Goal: Task Accomplishment & Management: Complete application form

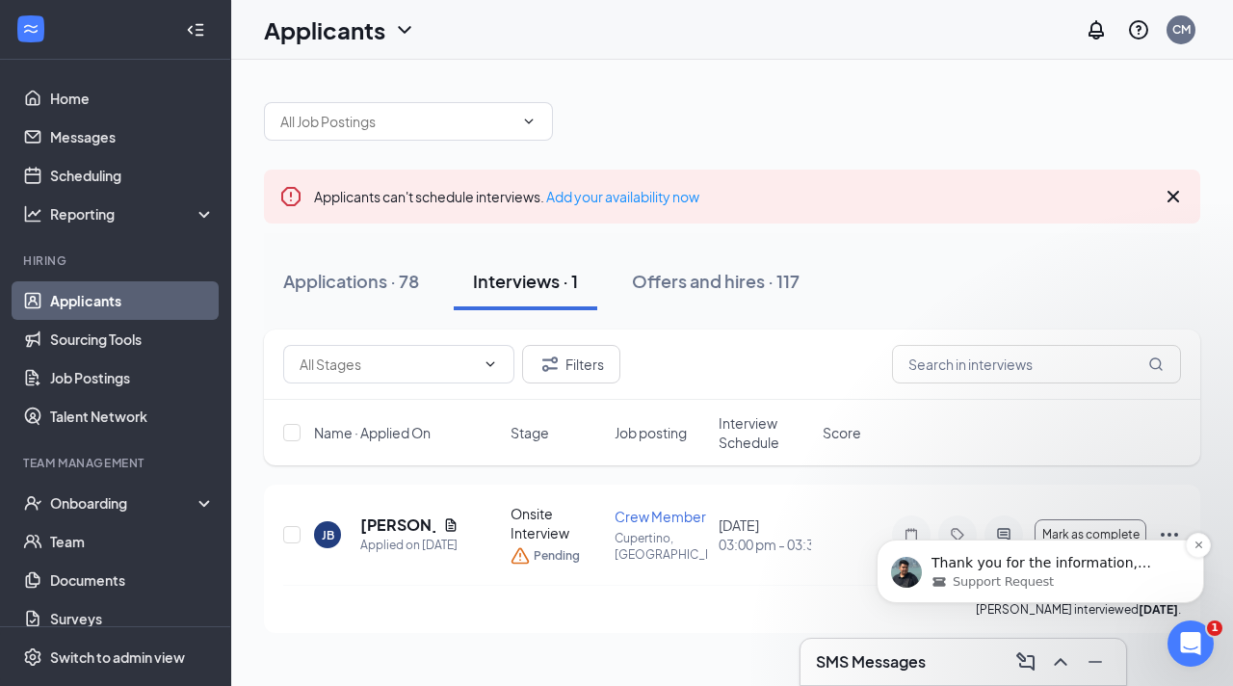
click at [992, 594] on div "Thank you for the information, [PERSON_NAME]. Can you also send me the screensh…" at bounding box center [1039, 571] width 327 height 64
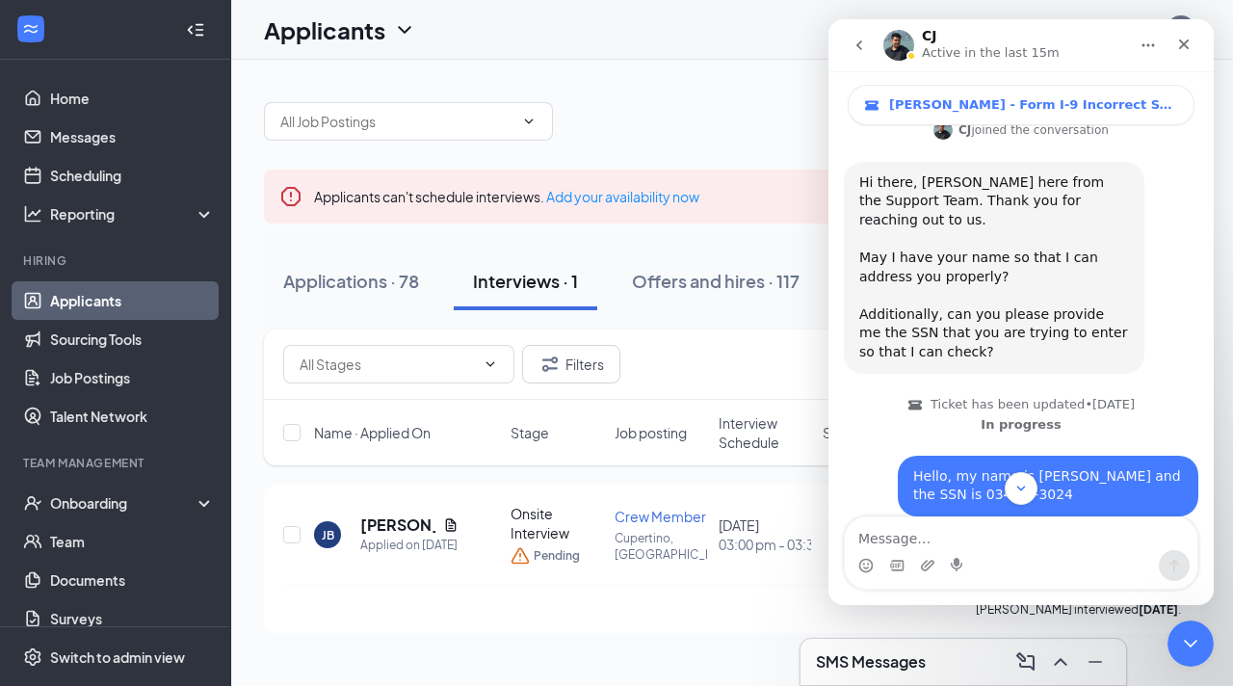
scroll to position [649, 0]
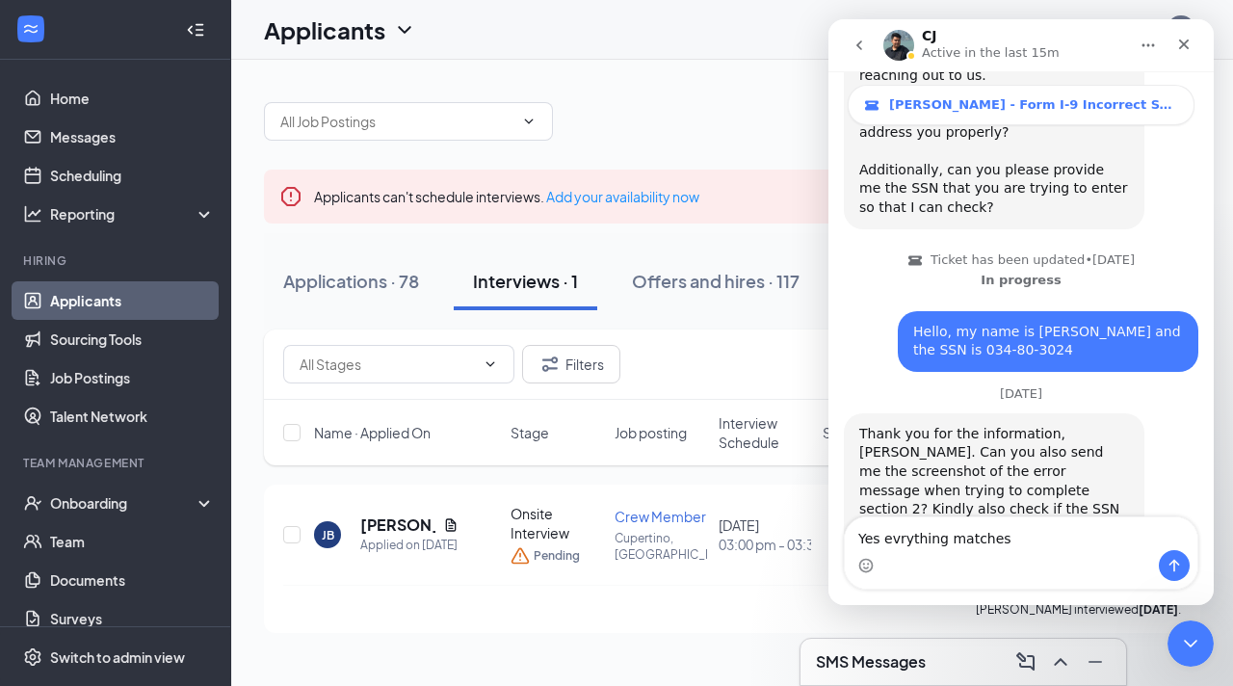
click at [892, 542] on textarea "Yes evrything matches" at bounding box center [1021, 533] width 352 height 33
click at [1004, 551] on div "Intercom messenger" at bounding box center [1021, 565] width 352 height 31
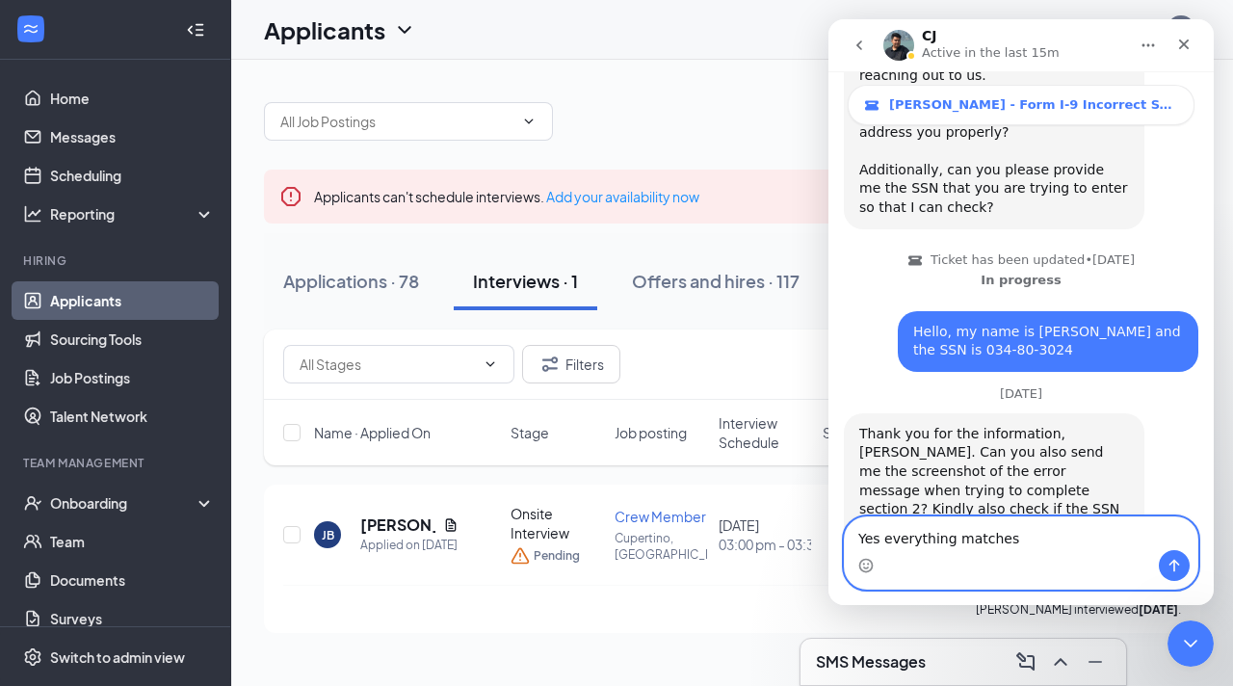
click at [1008, 533] on textarea "Yes everything matches" at bounding box center [1021, 533] width 352 height 33
type textarea "Yes everything matches."
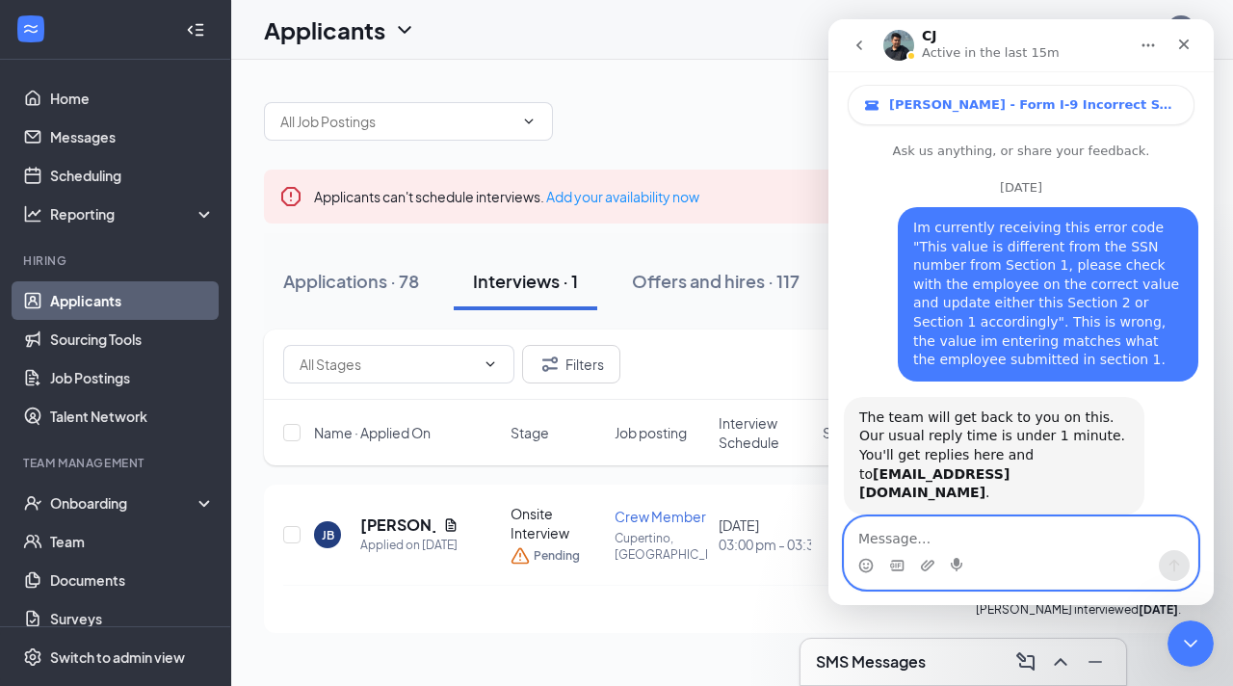
scroll to position [706, 0]
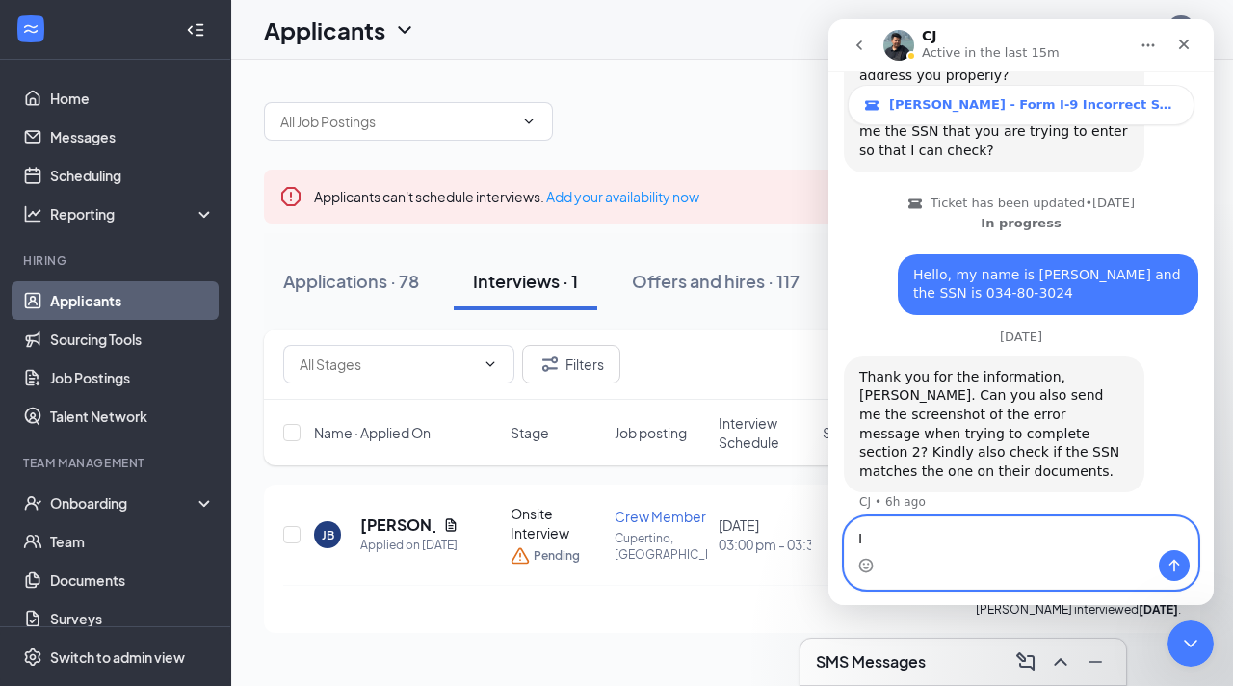
type textarea "I"
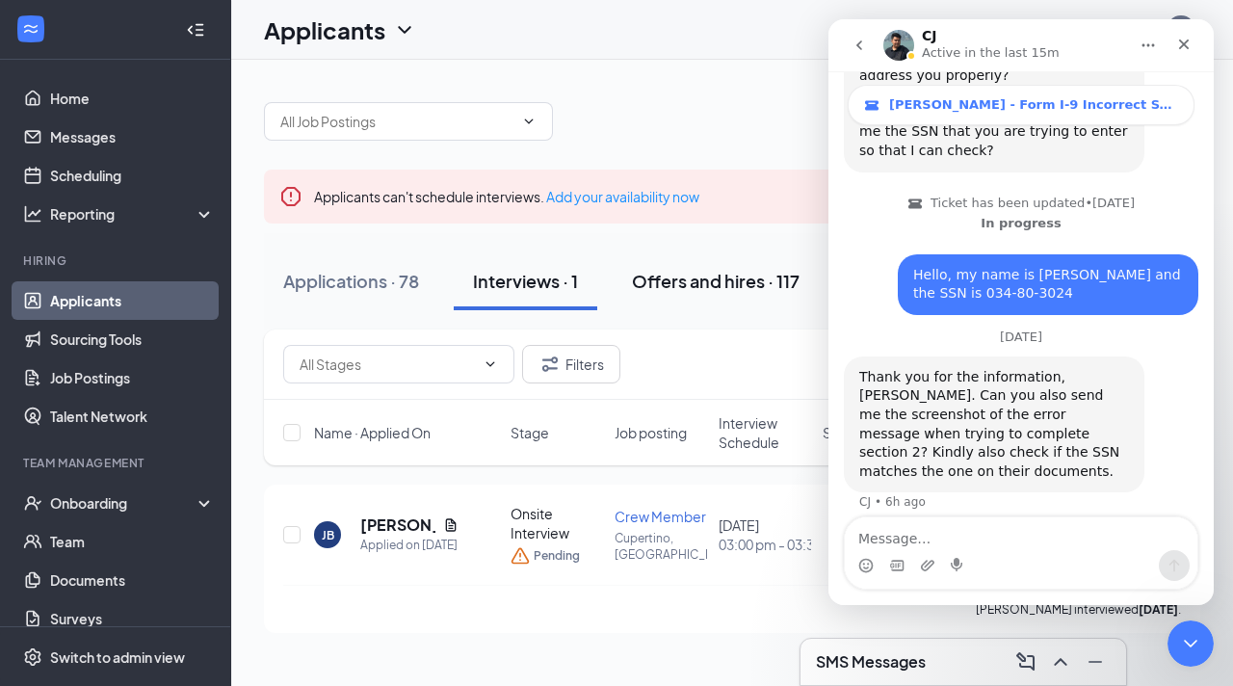
click at [684, 282] on div "Offers and hires · 117" at bounding box center [716, 281] width 168 height 24
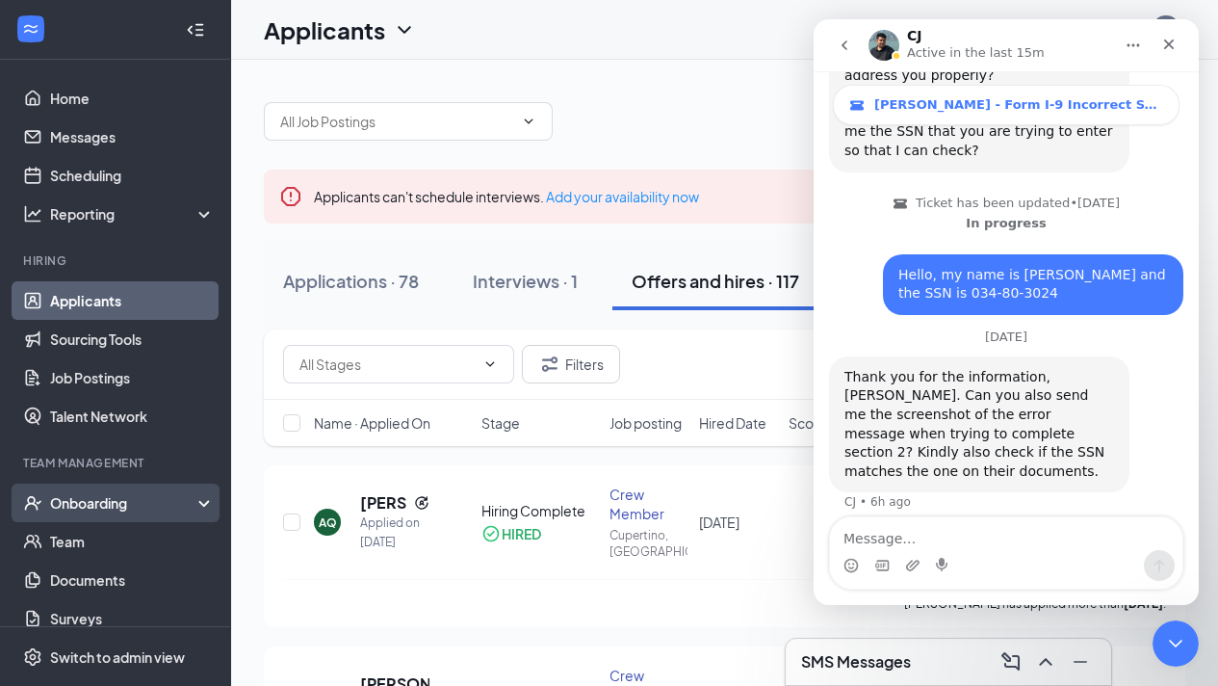
click at [118, 513] on div "Onboarding" at bounding box center [115, 502] width 231 height 39
click at [105, 543] on link "Overview" at bounding box center [132, 541] width 165 height 39
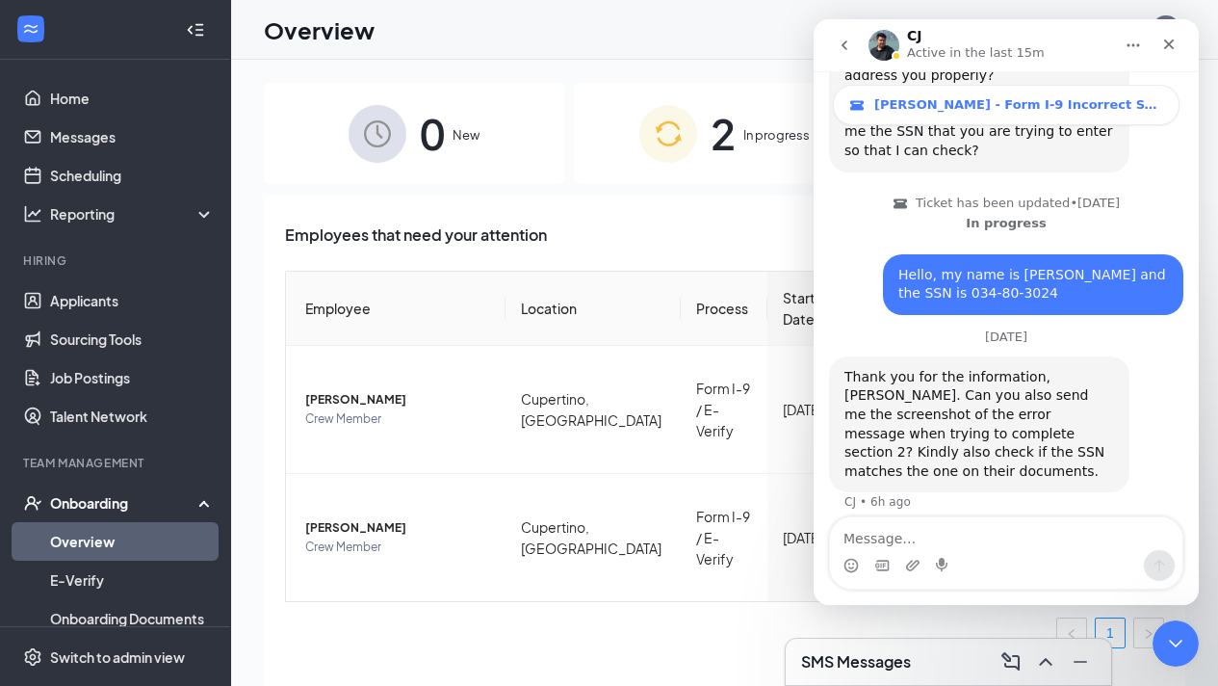
click at [709, 160] on div "2 In progress" at bounding box center [724, 133] width 300 height 101
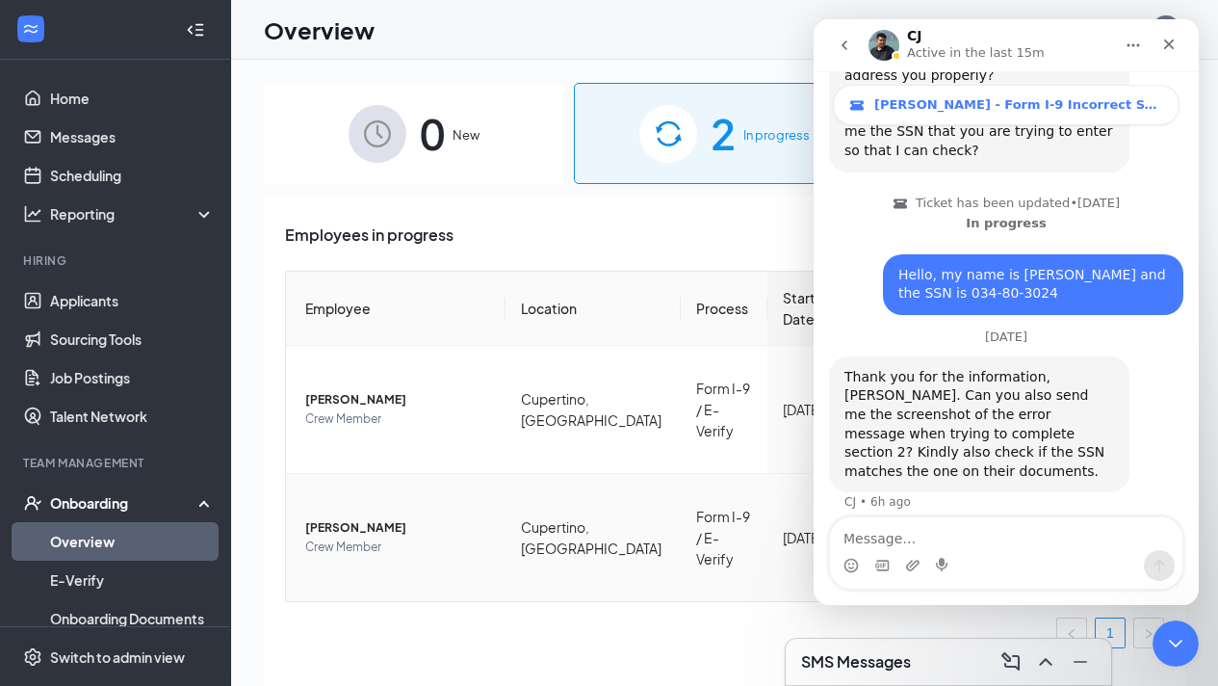
click at [429, 518] on span "[PERSON_NAME]" at bounding box center [397, 527] width 185 height 19
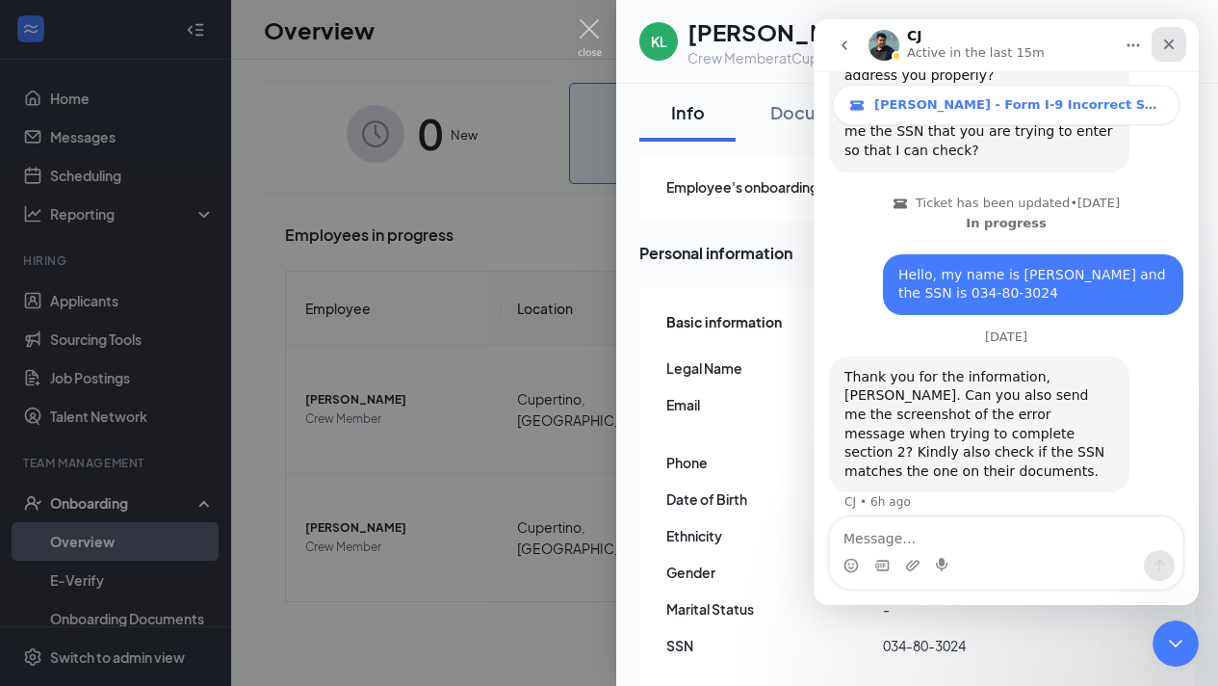
click at [1172, 48] on icon "Close" at bounding box center [1169, 44] width 11 height 11
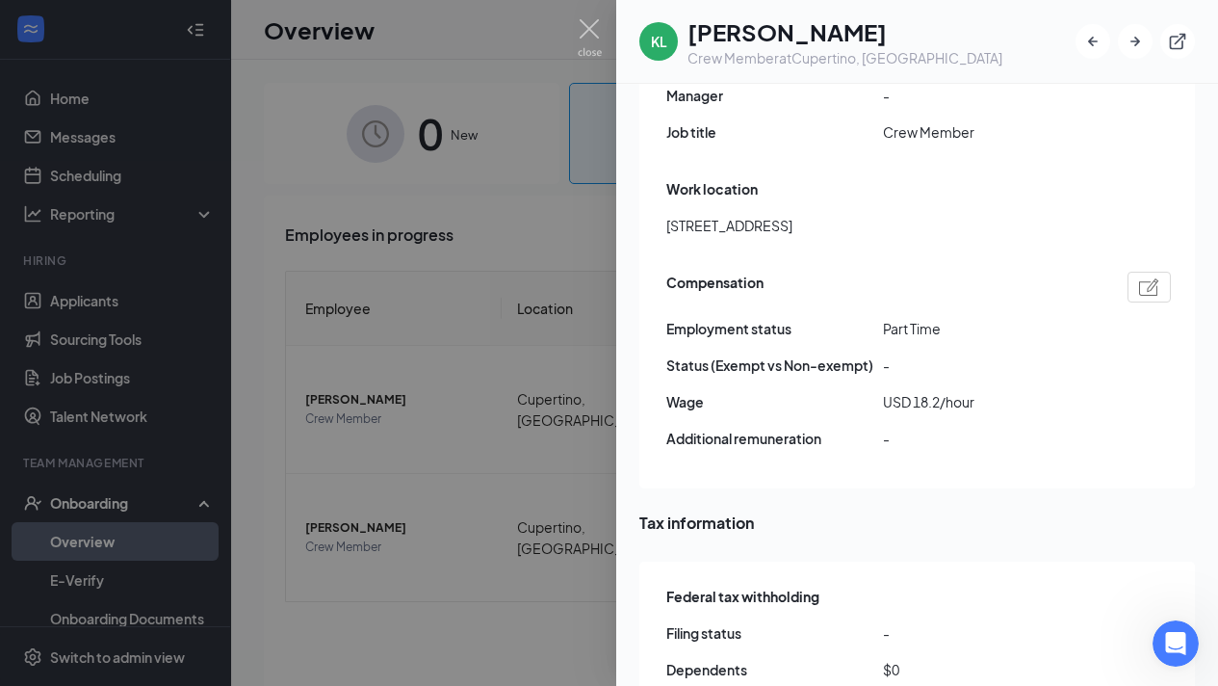
scroll to position [1171, 0]
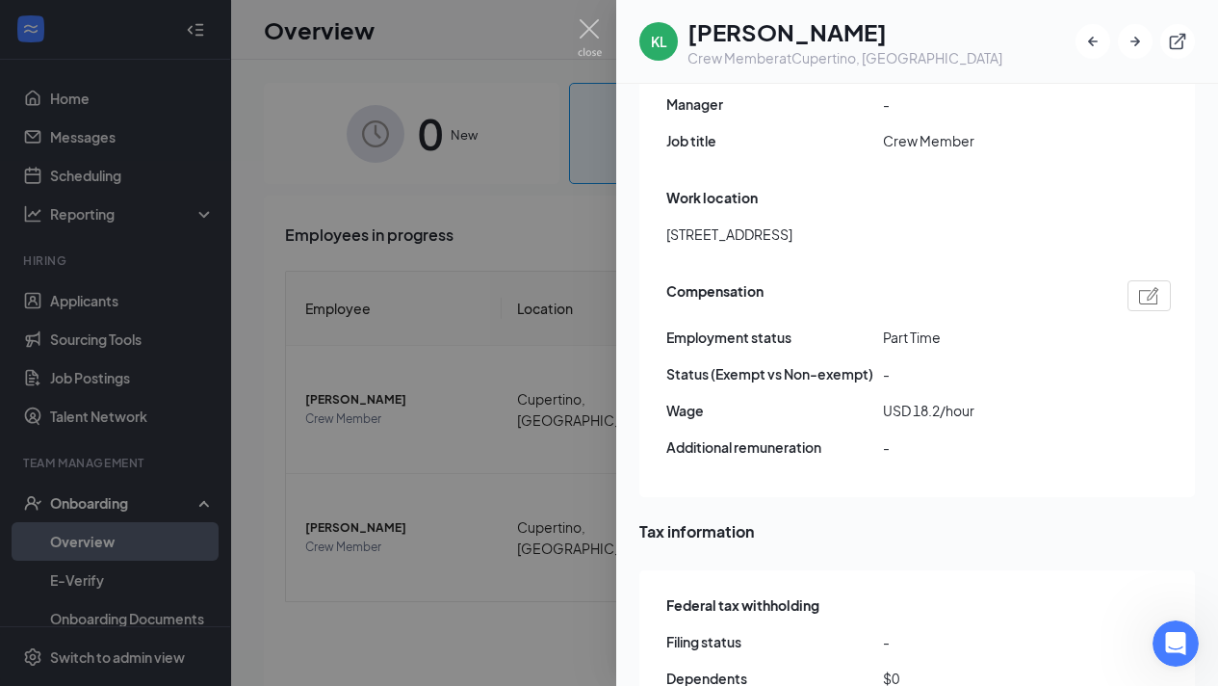
click at [470, 490] on div at bounding box center [609, 343] width 1218 height 686
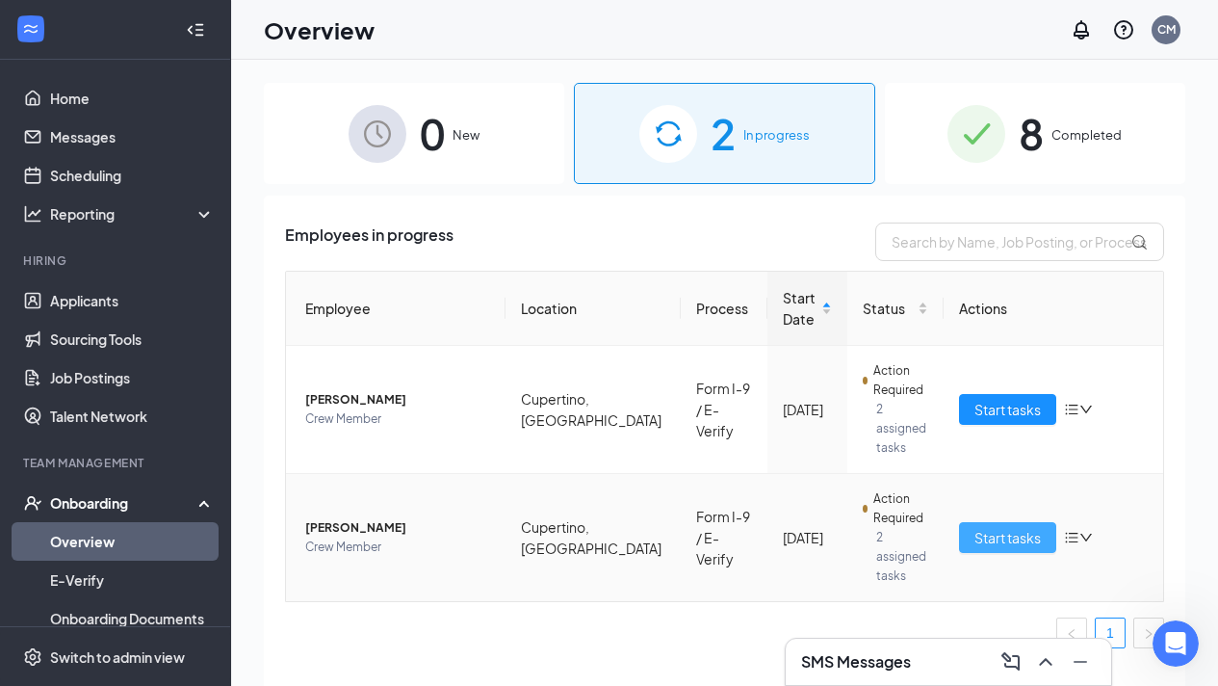
click at [987, 527] on span "Start tasks" at bounding box center [1008, 537] width 66 height 21
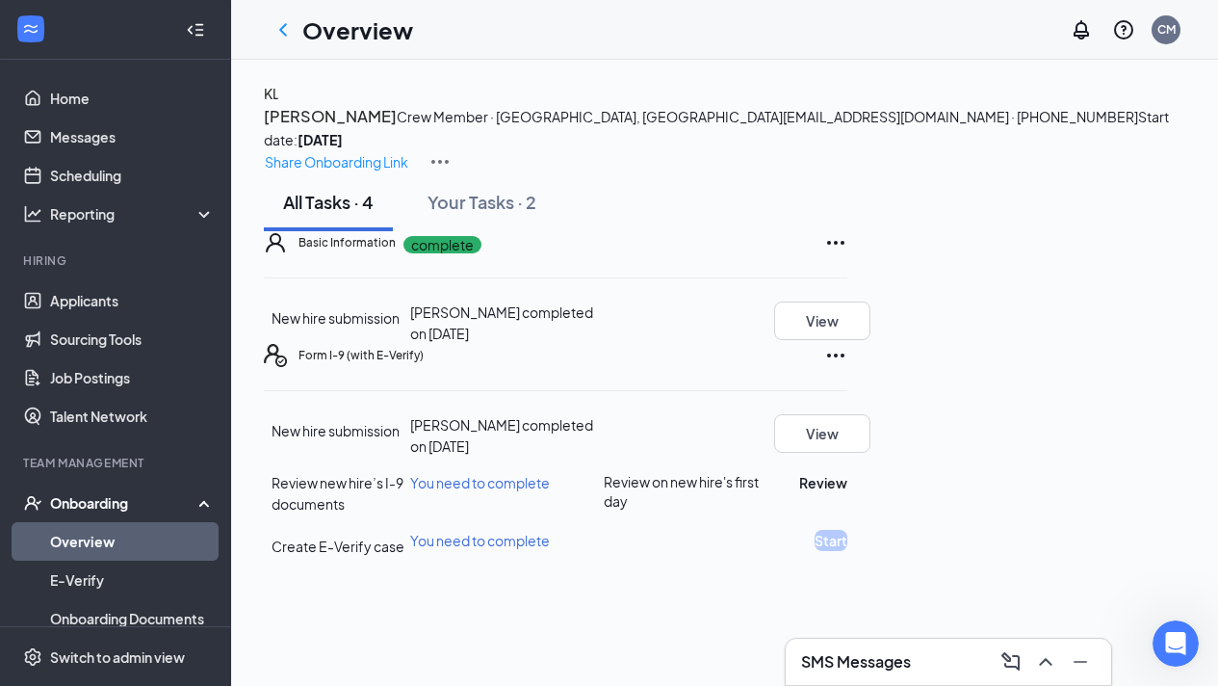
scroll to position [76, 0]
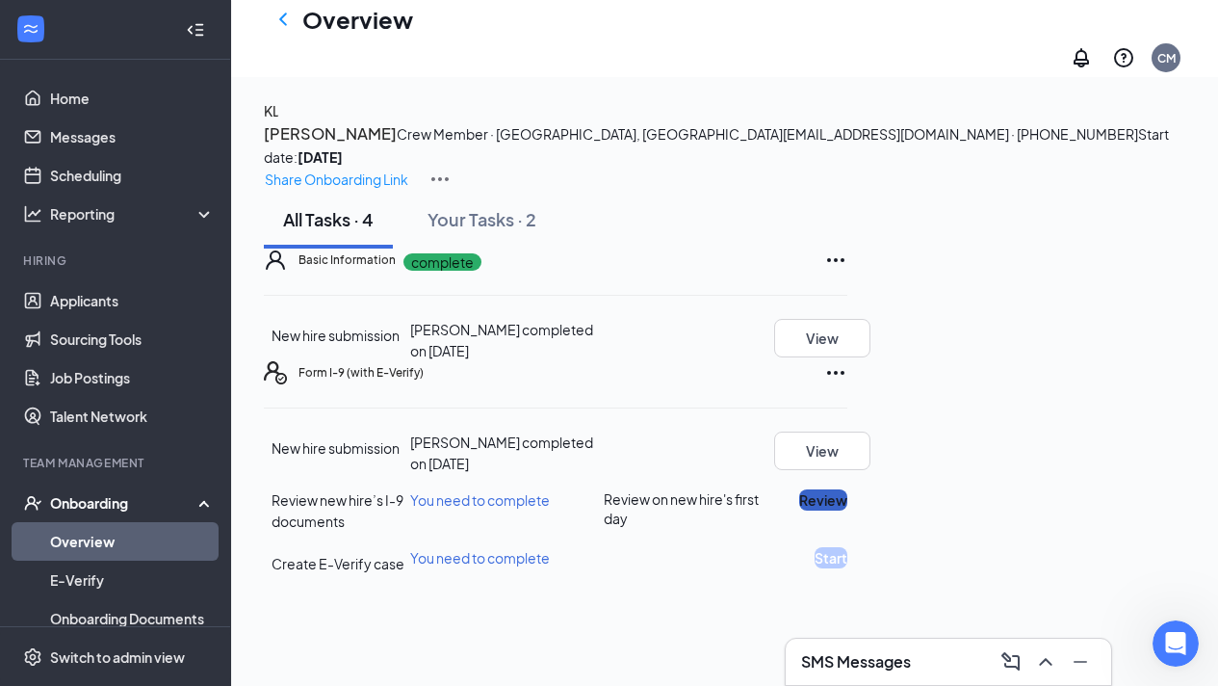
click at [847, 510] on button "Review" at bounding box center [823, 499] width 48 height 21
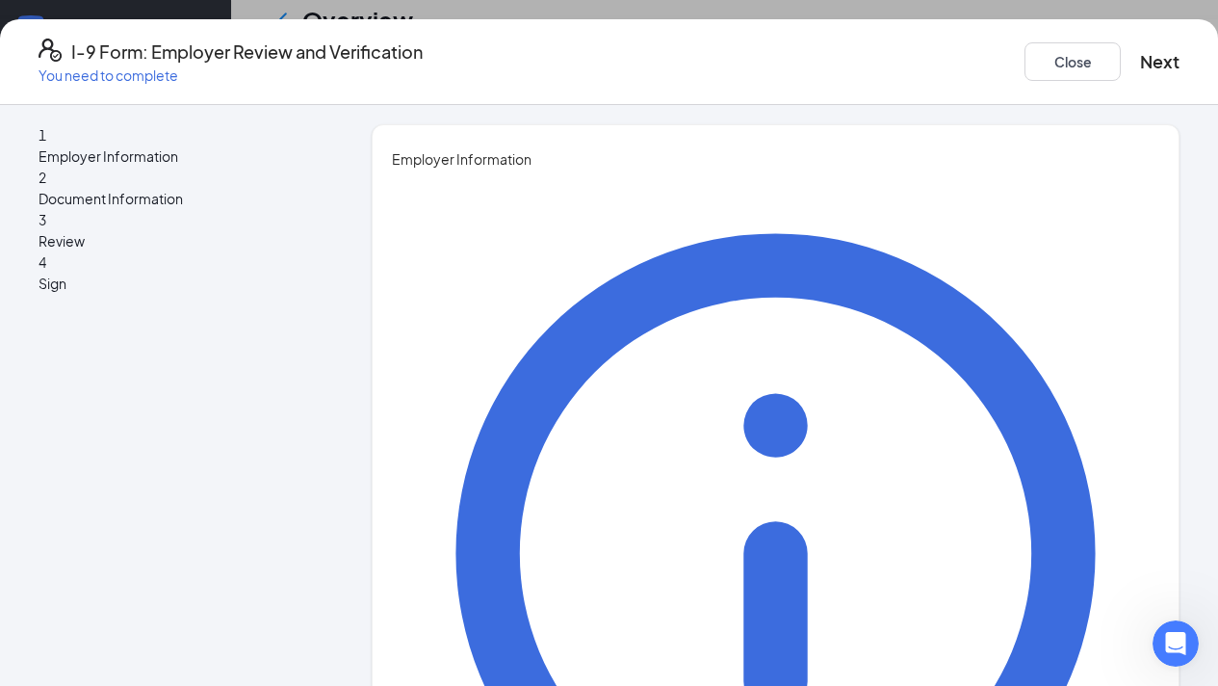
type input "j"
type input "[PERSON_NAME]"
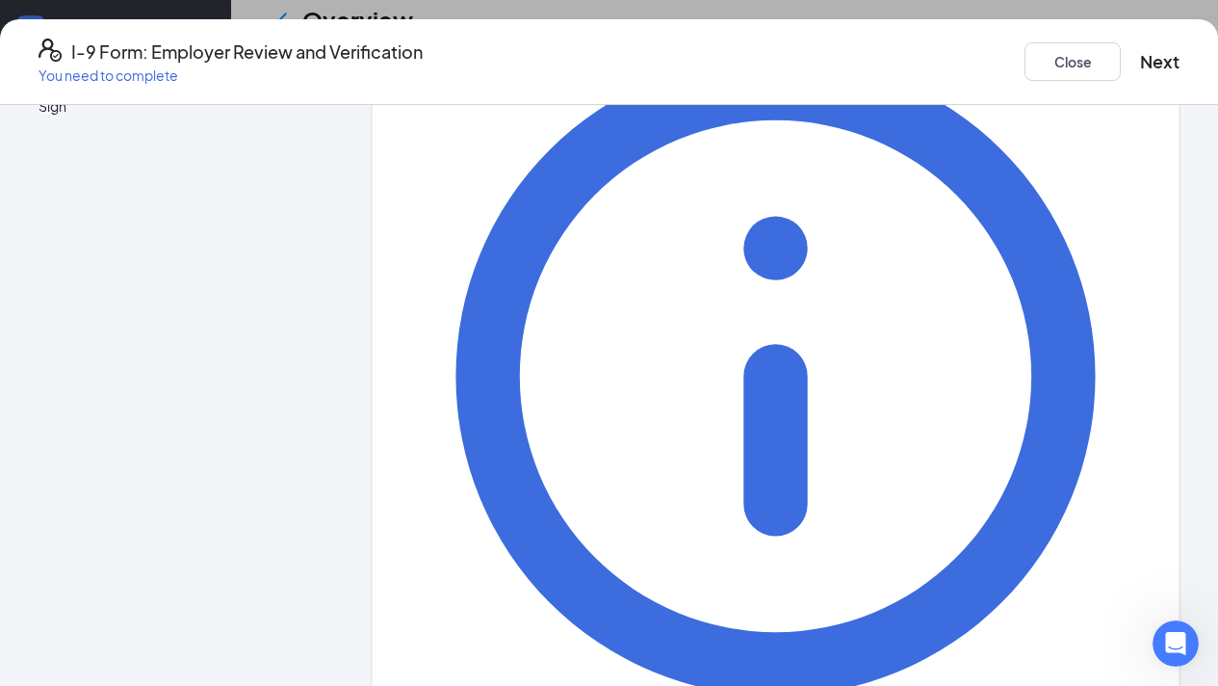
scroll to position [202, 0]
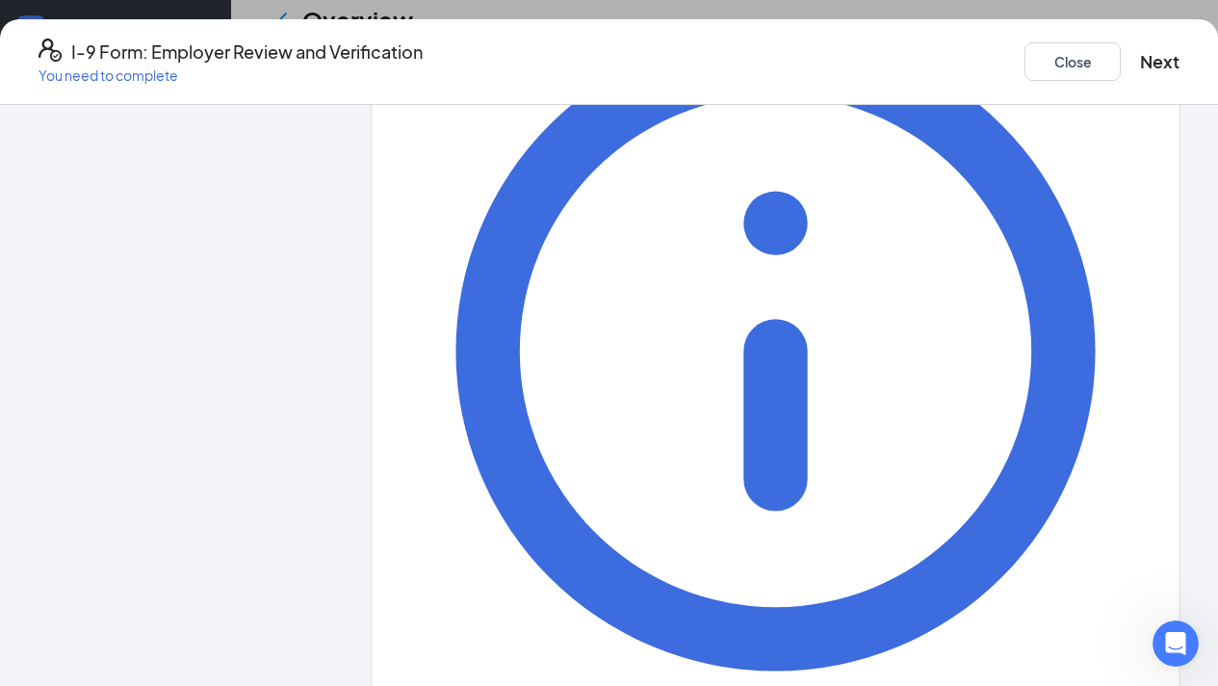
type input "[PERSON_NAME]"
type input "General Manager"
type input "[EMAIL_ADDRESS][DOMAIN_NAME]"
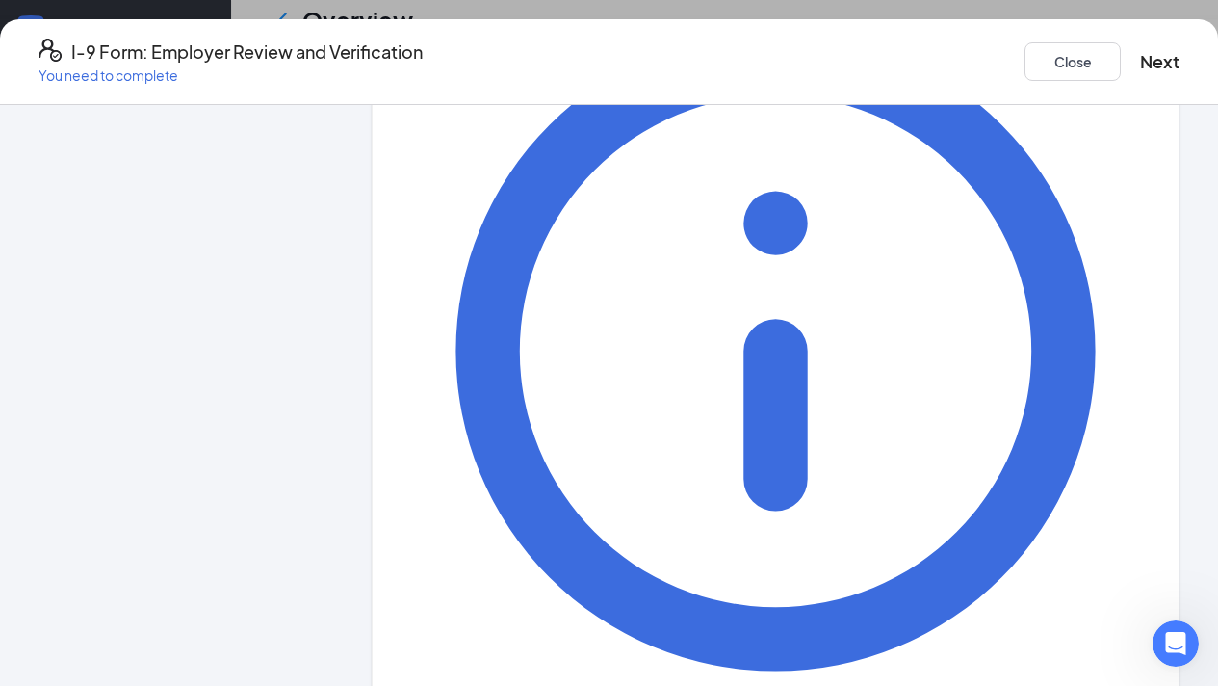
type input "2132786262"
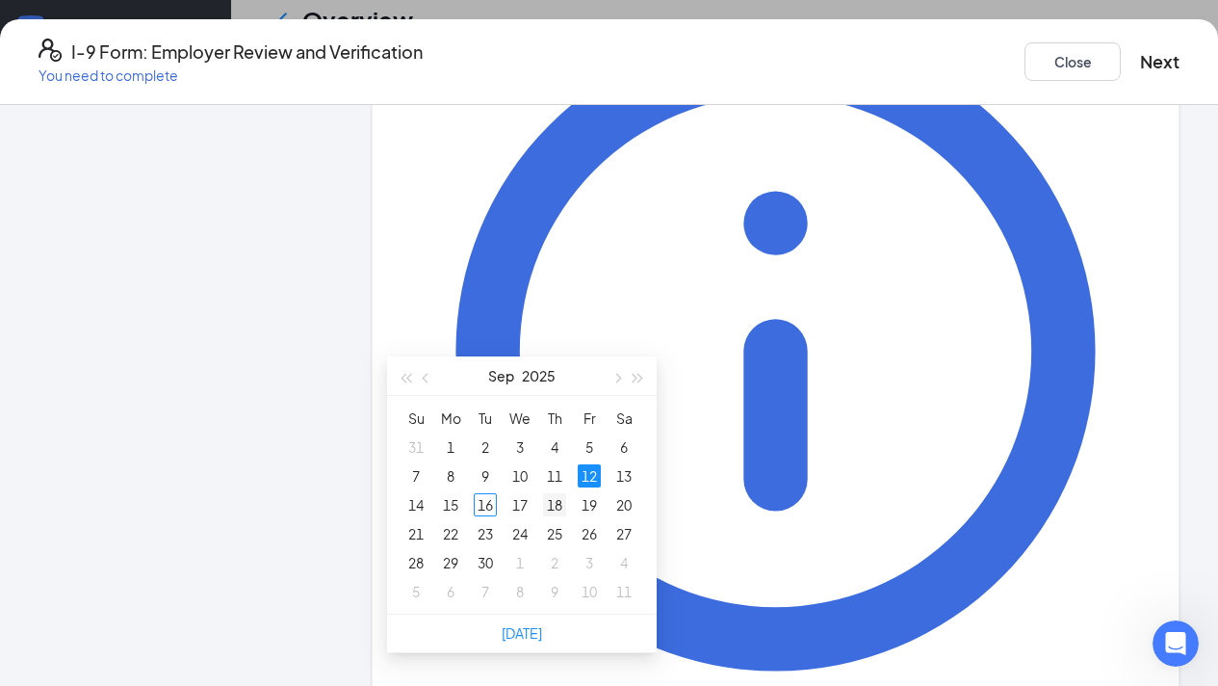
click at [554, 493] on div "18" at bounding box center [554, 504] width 23 height 23
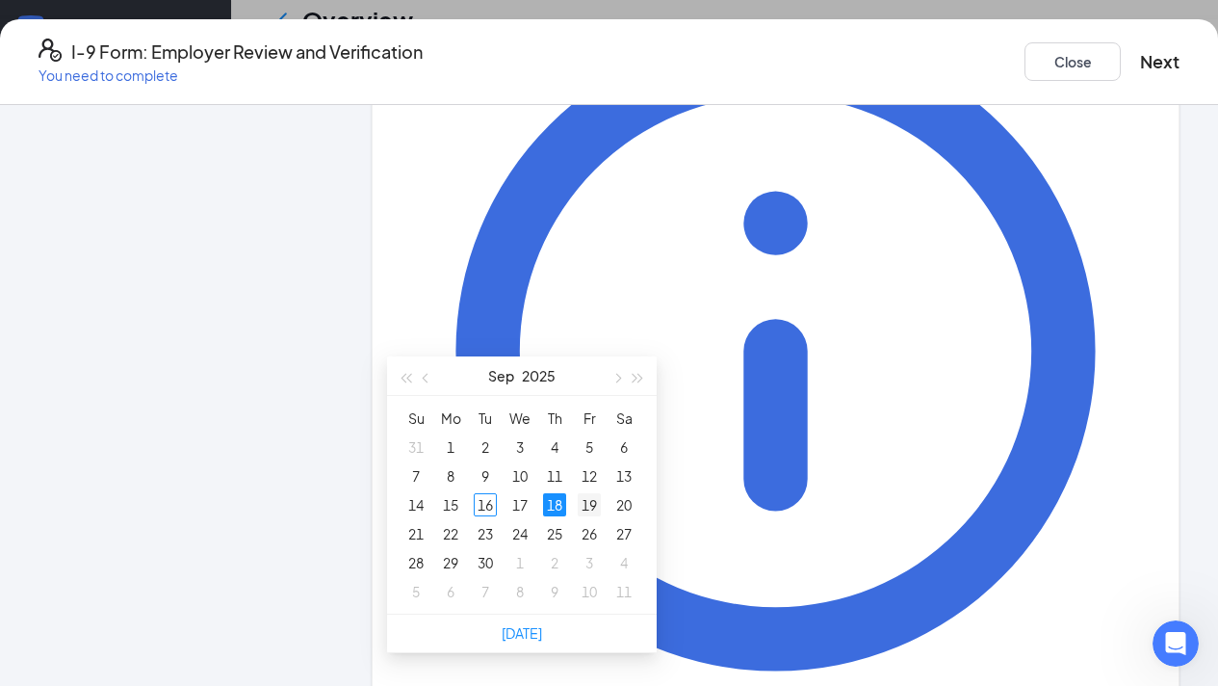
type input "[DATE]"
click at [584, 493] on div "19" at bounding box center [589, 504] width 23 height 23
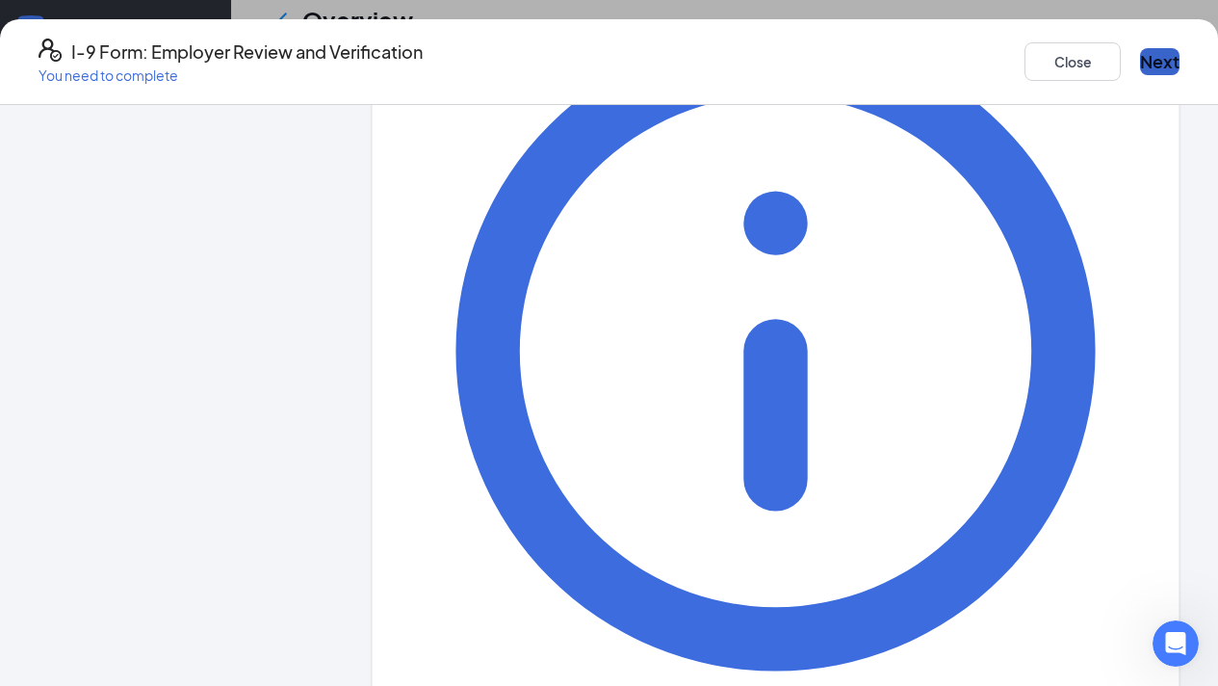
click at [1140, 57] on button "Next" at bounding box center [1159, 61] width 39 height 27
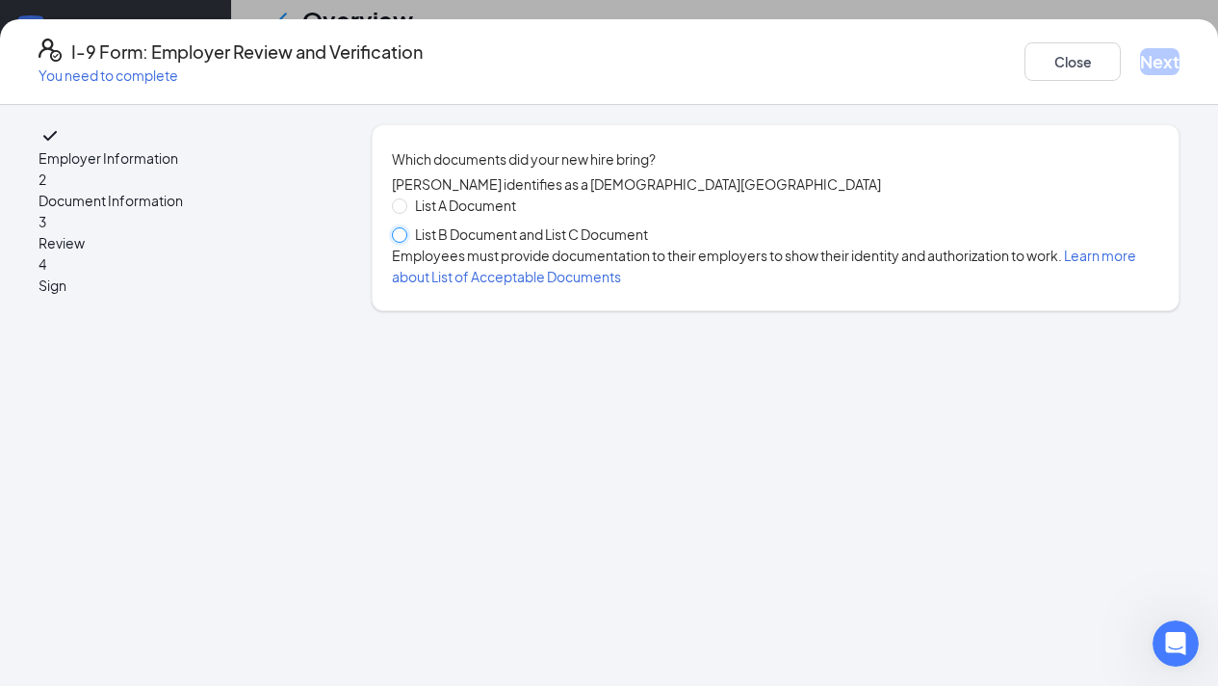
click at [401, 241] on input "List B Document and List C Document" at bounding box center [398, 233] width 13 height 13
radio input "true"
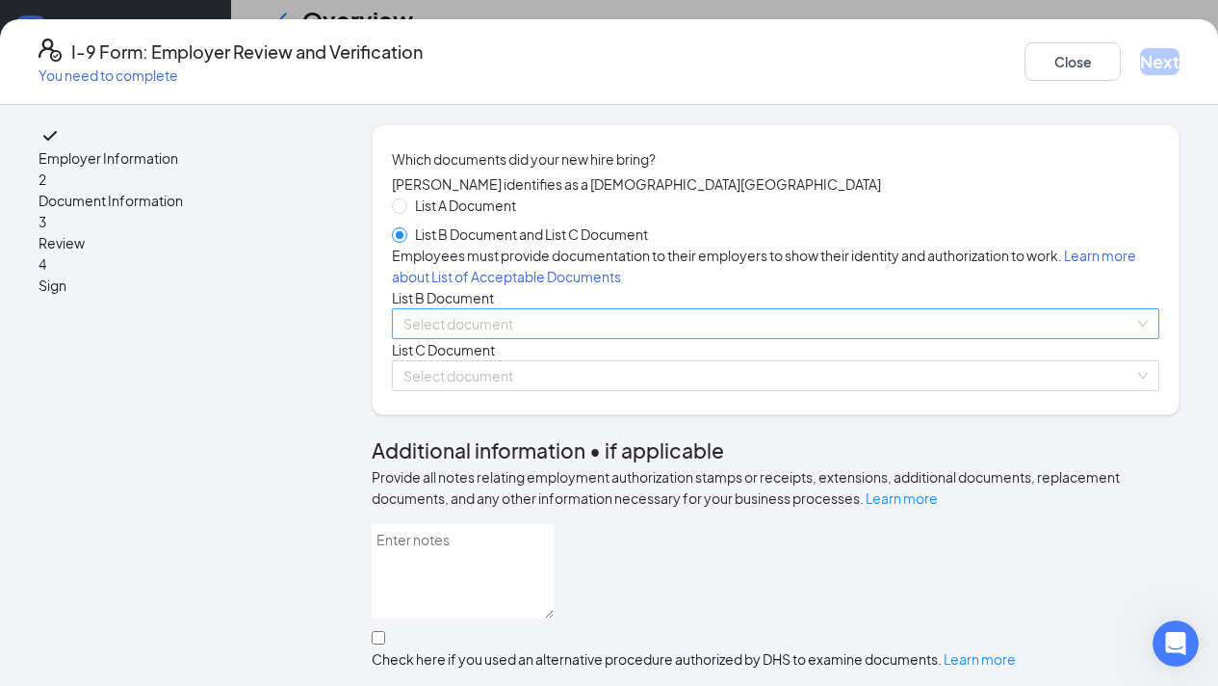
click at [493, 338] on input "search" at bounding box center [768, 323] width 731 height 29
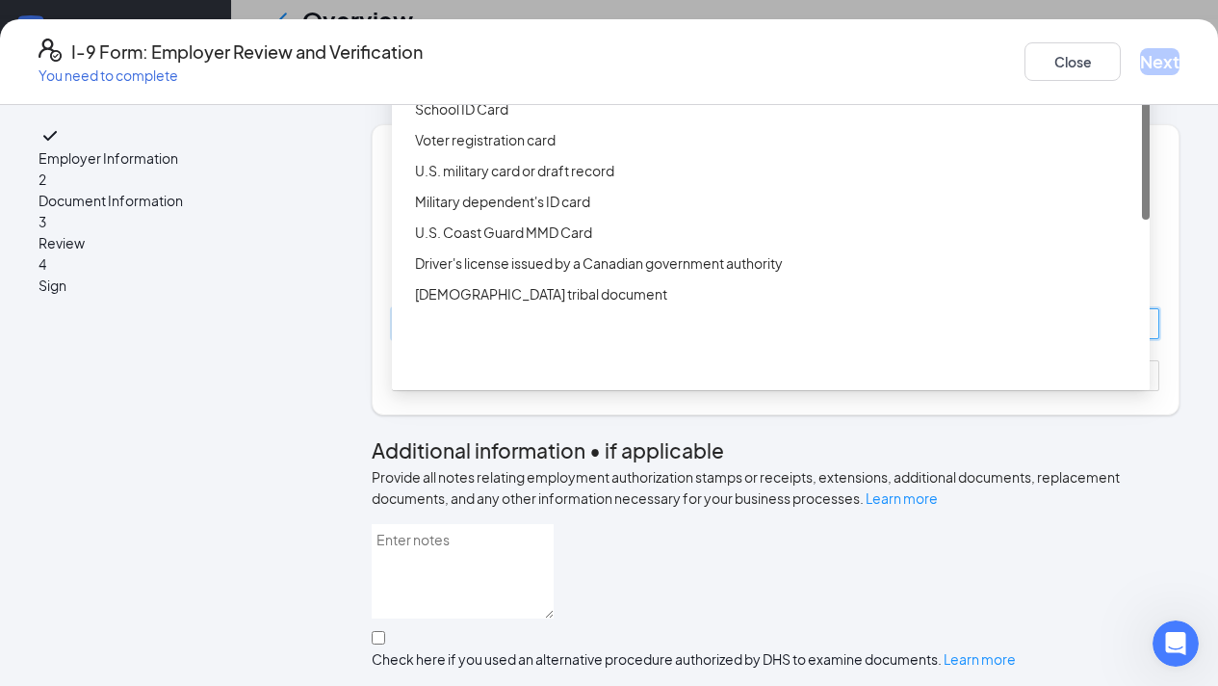
click at [506, 63] on div "Driver’s License issued by U.S State or outlying US possession" at bounding box center [771, 47] width 758 height 31
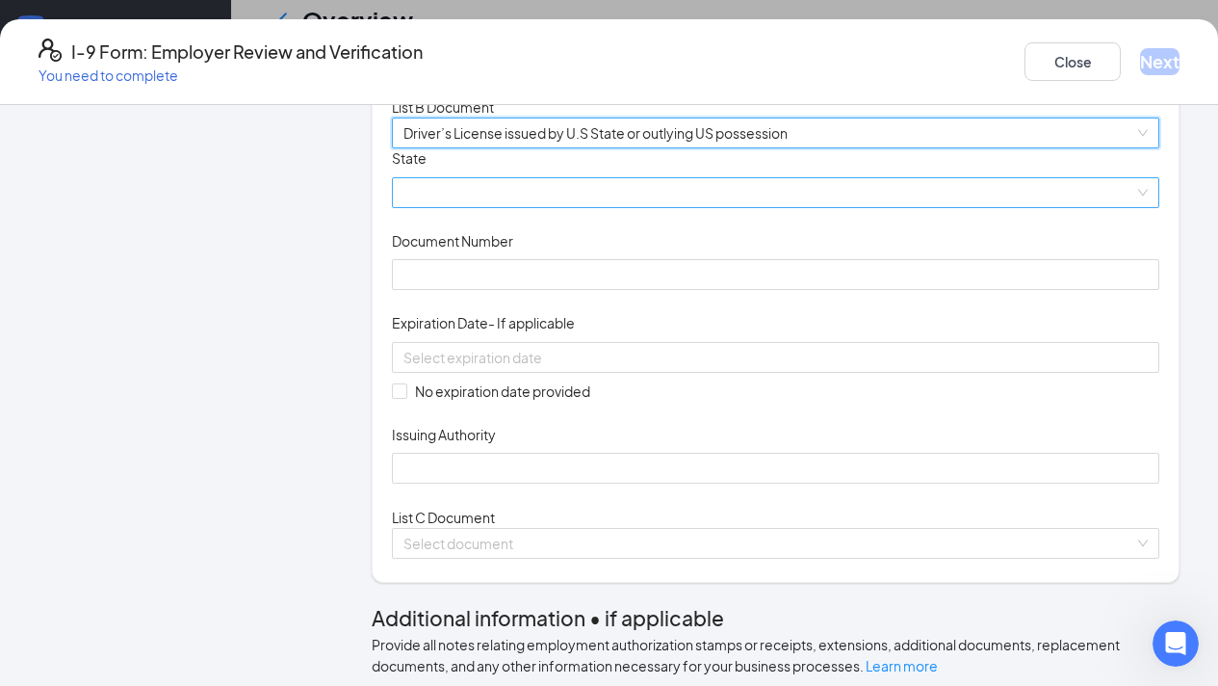
scroll to position [193, 0]
click at [504, 205] on span at bounding box center [775, 190] width 744 height 29
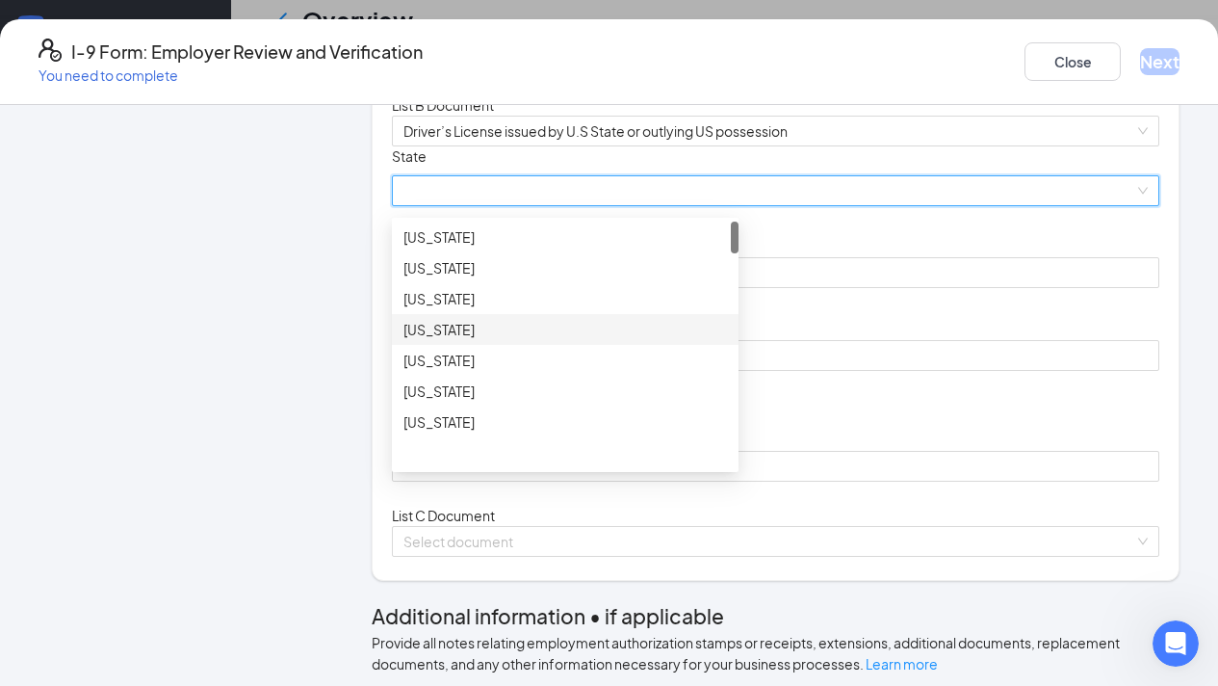
click at [471, 340] on div "[US_STATE]" at bounding box center [565, 329] width 324 height 21
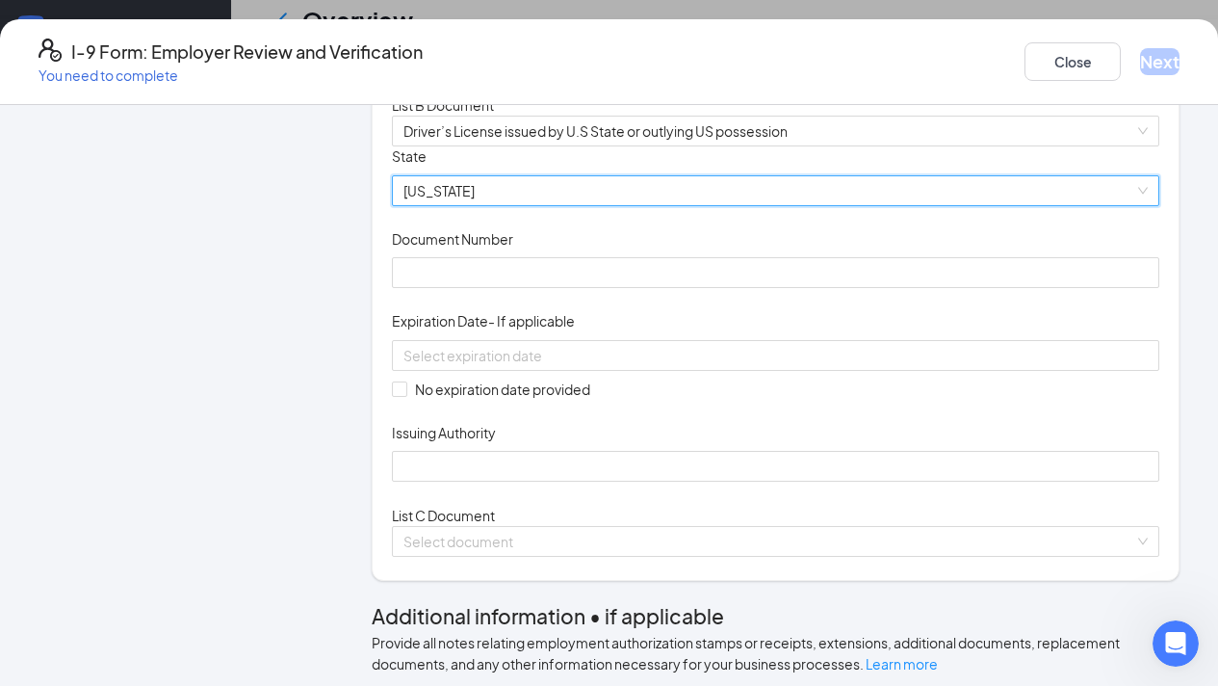
click at [519, 205] on span "[US_STATE]" at bounding box center [775, 190] width 744 height 29
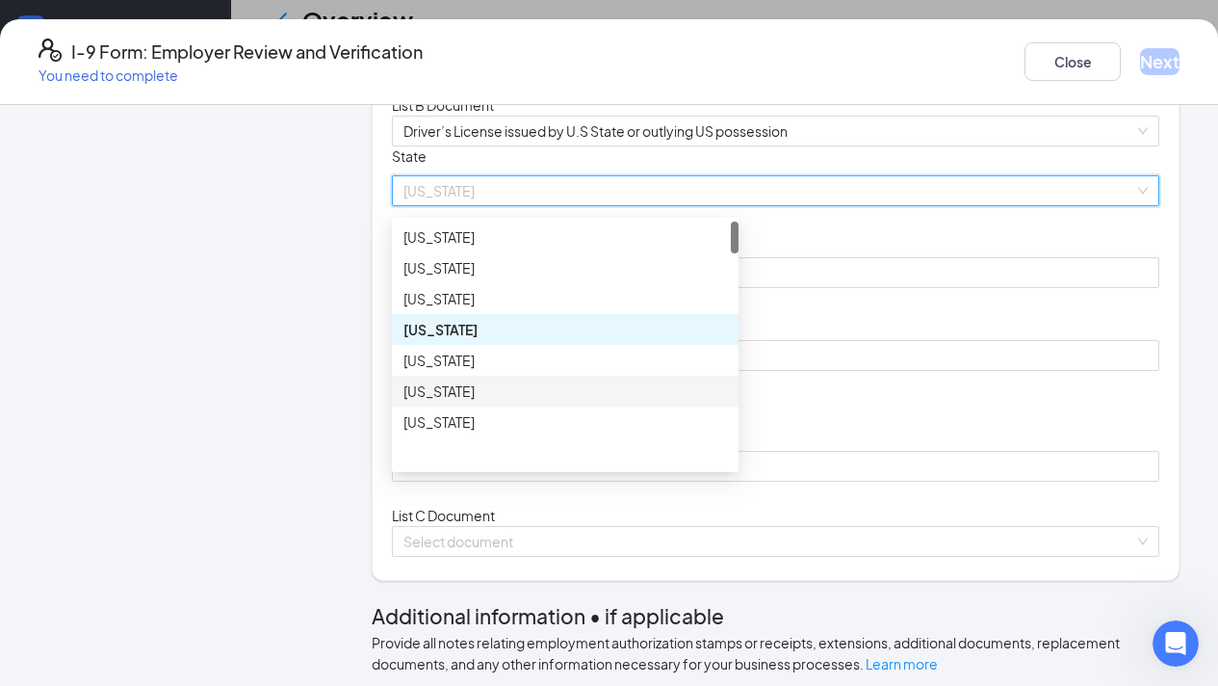
click at [461, 402] on div "[US_STATE]" at bounding box center [565, 390] width 324 height 21
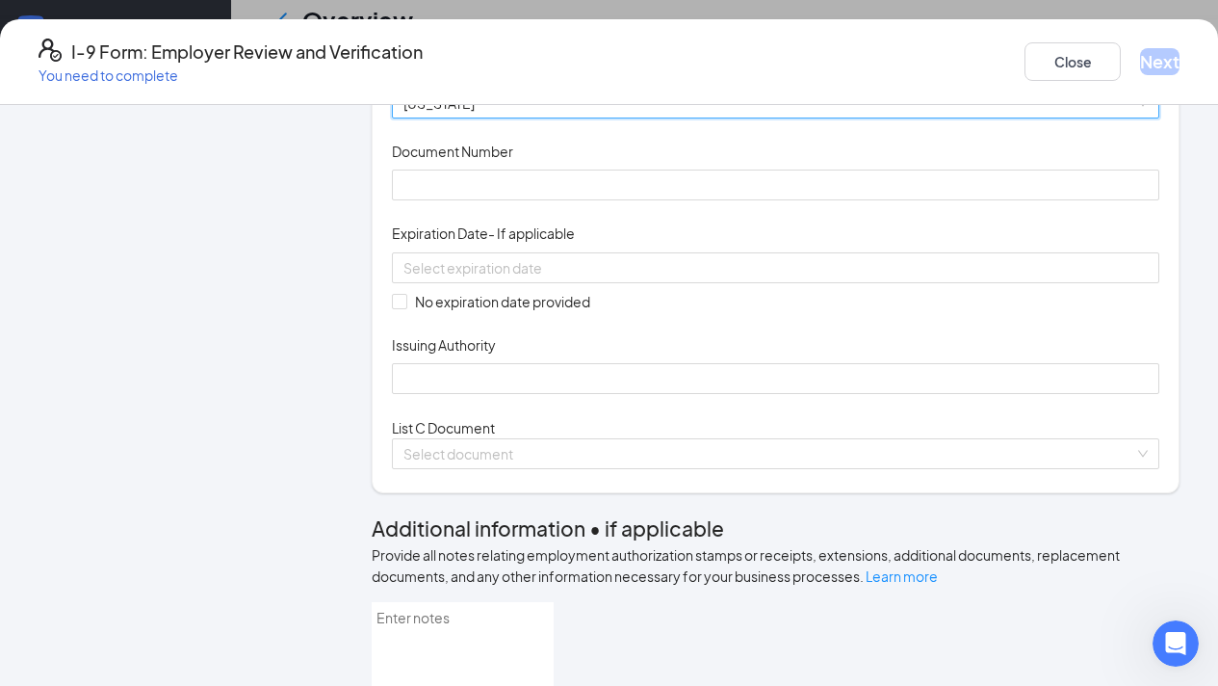
scroll to position [282, 0]
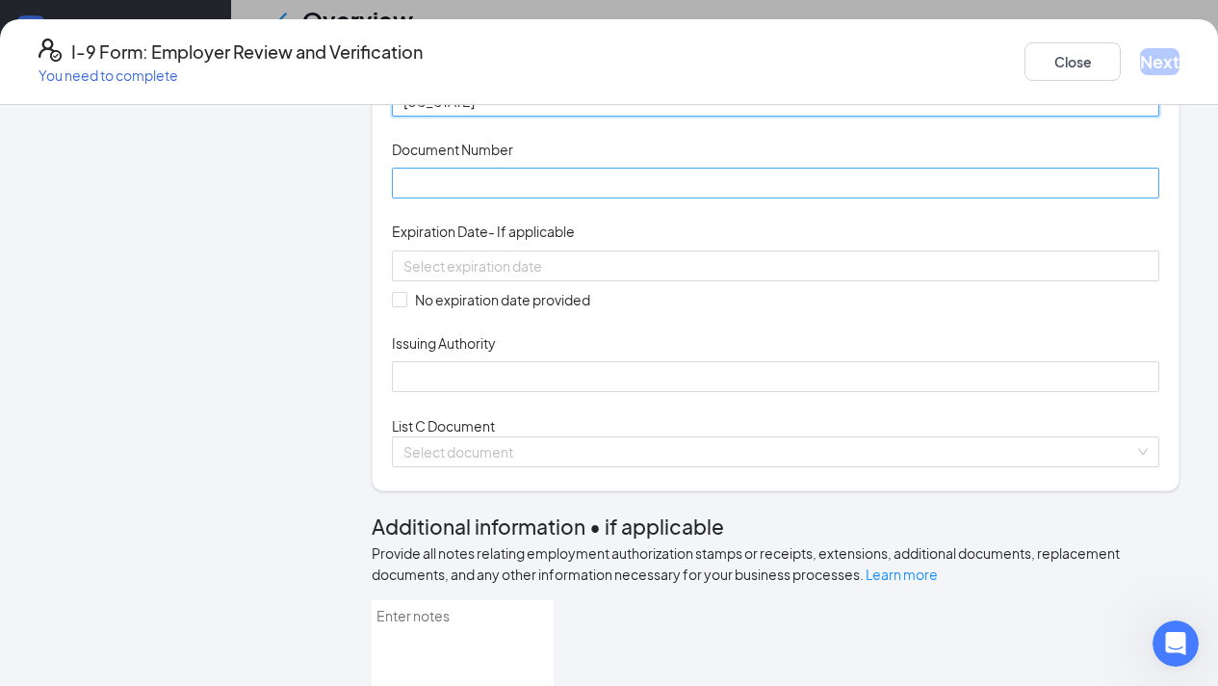
click at [561, 198] on input "Document Number" at bounding box center [775, 183] width 767 height 31
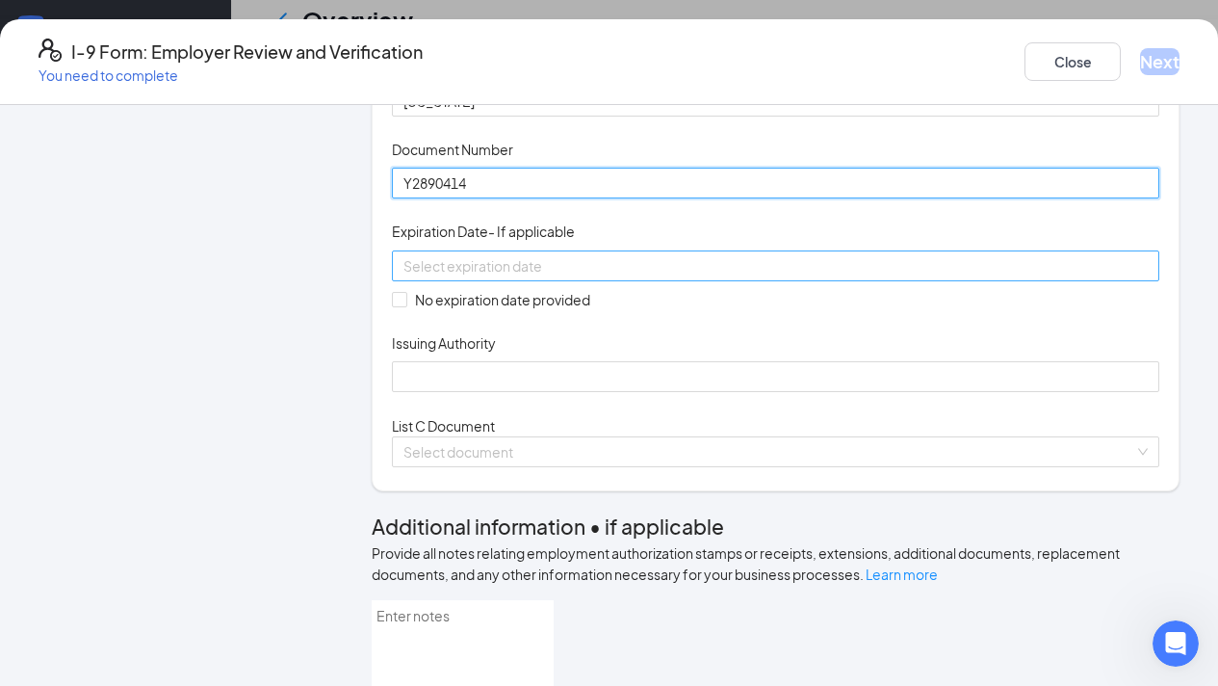
type input "Y2890414"
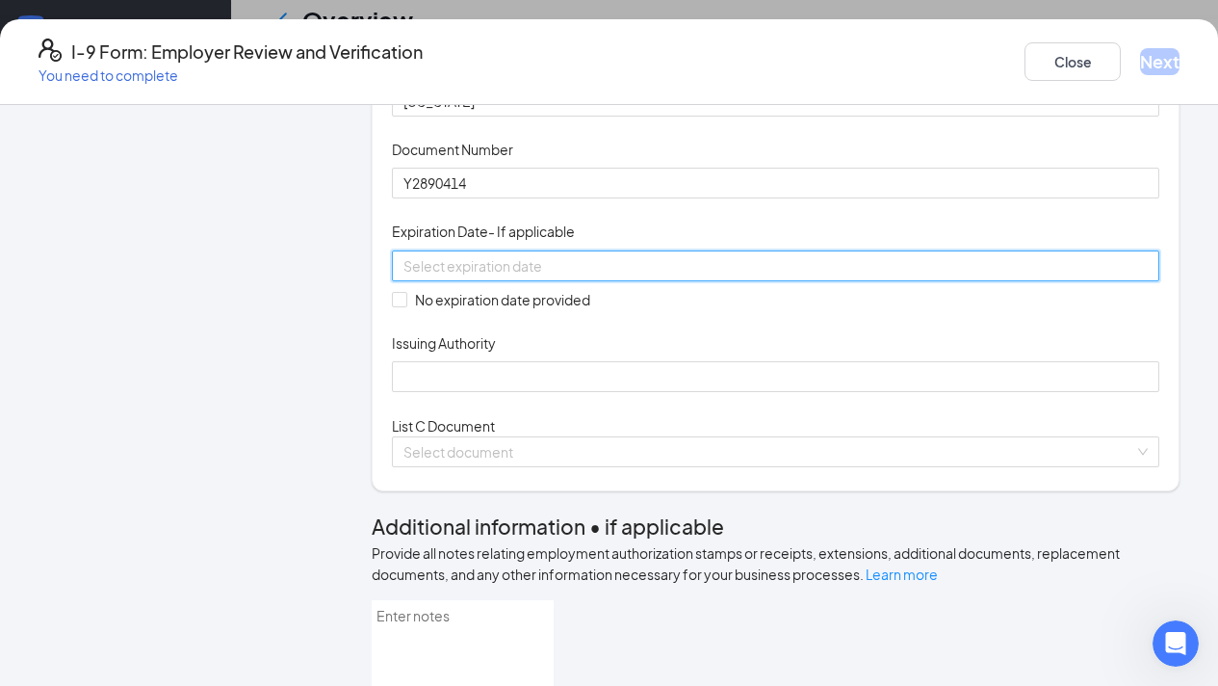
click at [556, 276] on input at bounding box center [773, 265] width 741 height 21
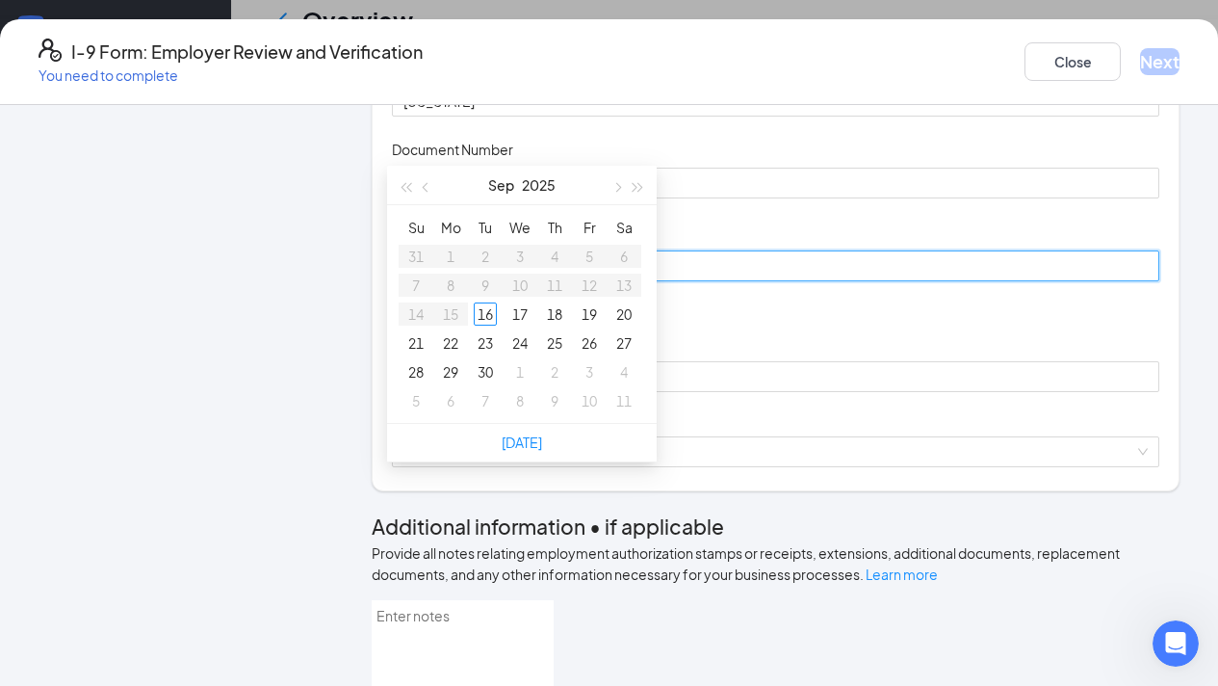
type input "[DATE]"
click at [540, 166] on button "2025" at bounding box center [539, 185] width 34 height 39
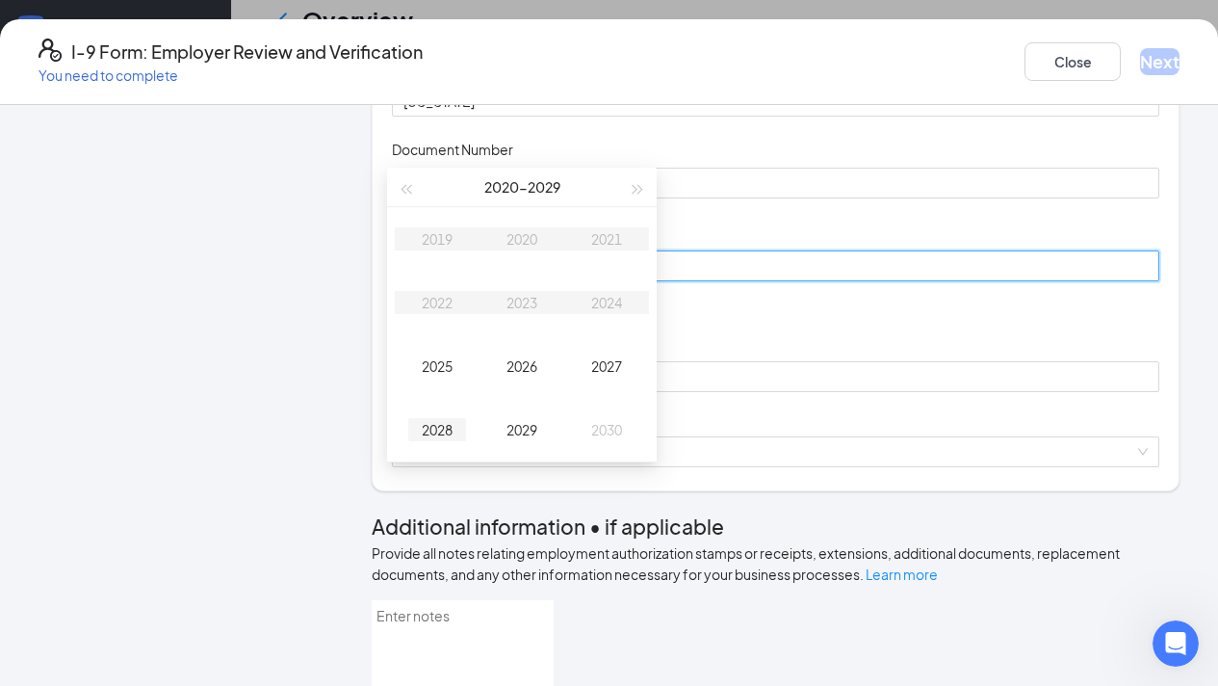
type input "[DATE]"
click at [434, 418] on div "2028" at bounding box center [437, 429] width 58 height 23
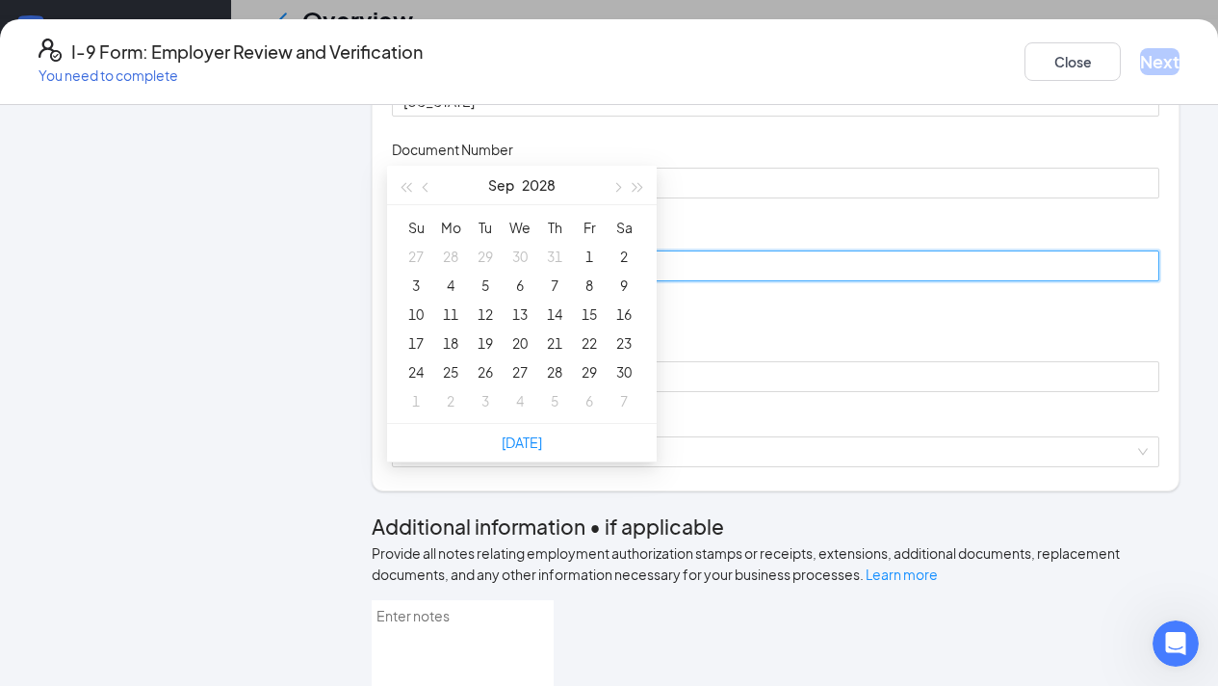
type input "[DATE]"
click at [611, 166] on button "button" at bounding box center [616, 185] width 21 height 39
type input "[DATE]"
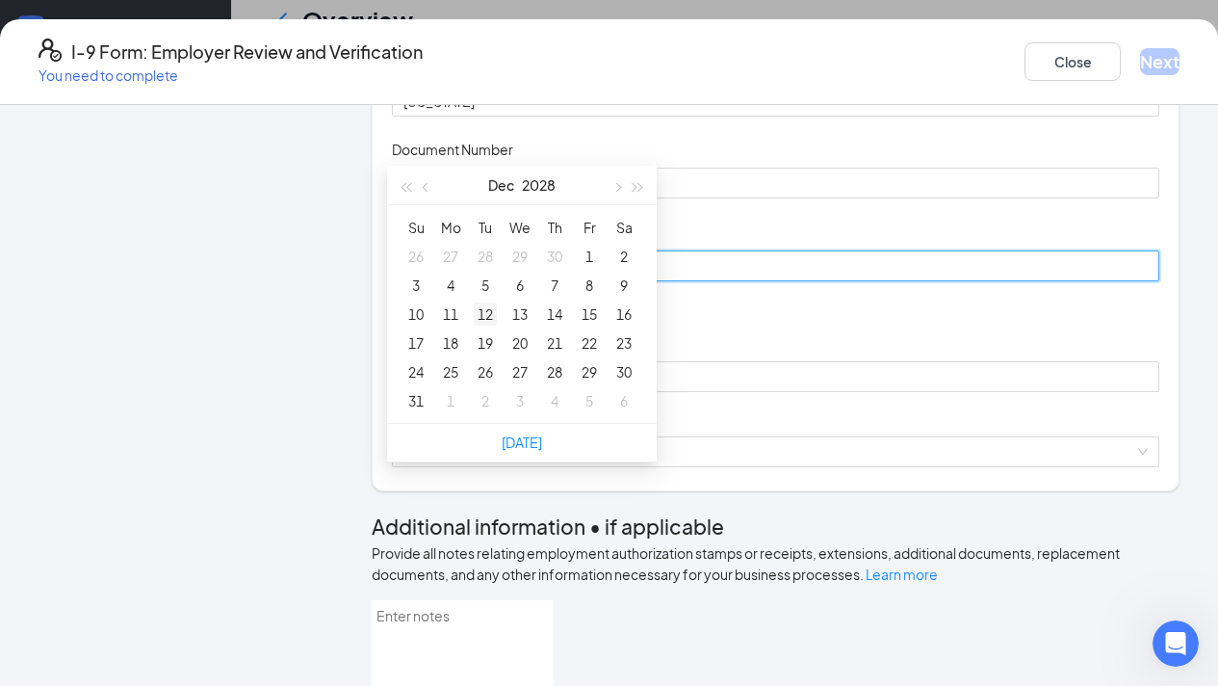
click at [478, 302] on div "12" at bounding box center [485, 313] width 23 height 23
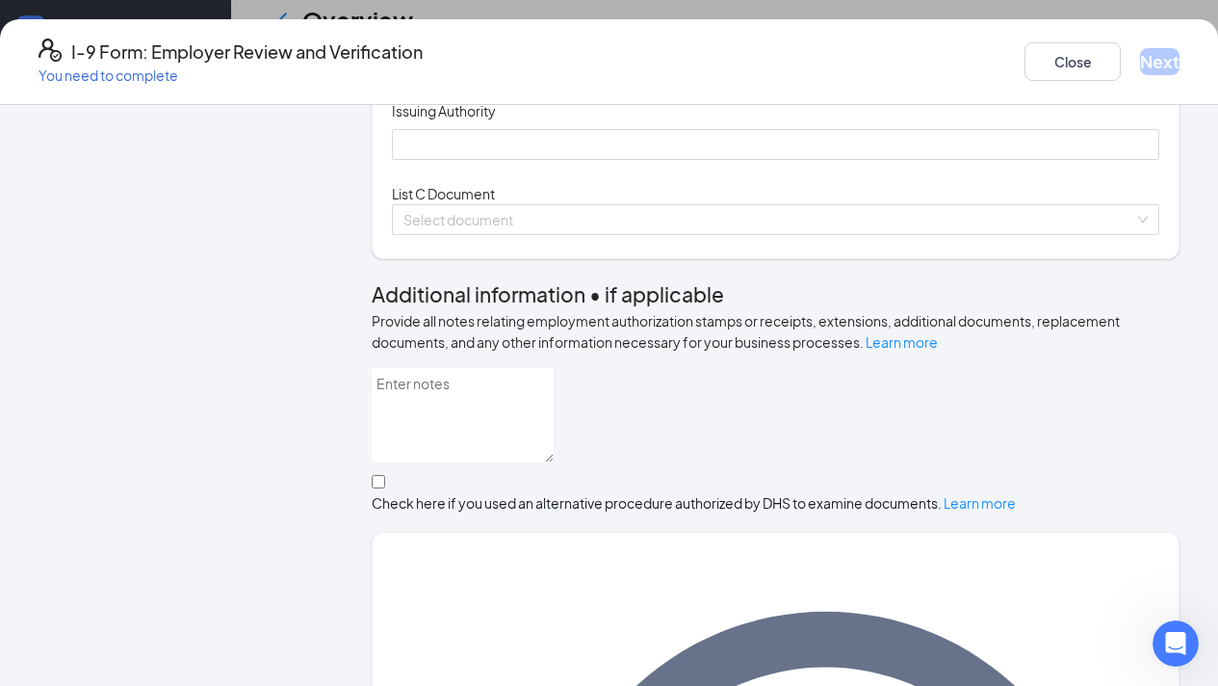
scroll to position [515, 0]
click at [472, 128] on div "Issuing Authority" at bounding box center [775, 114] width 767 height 28
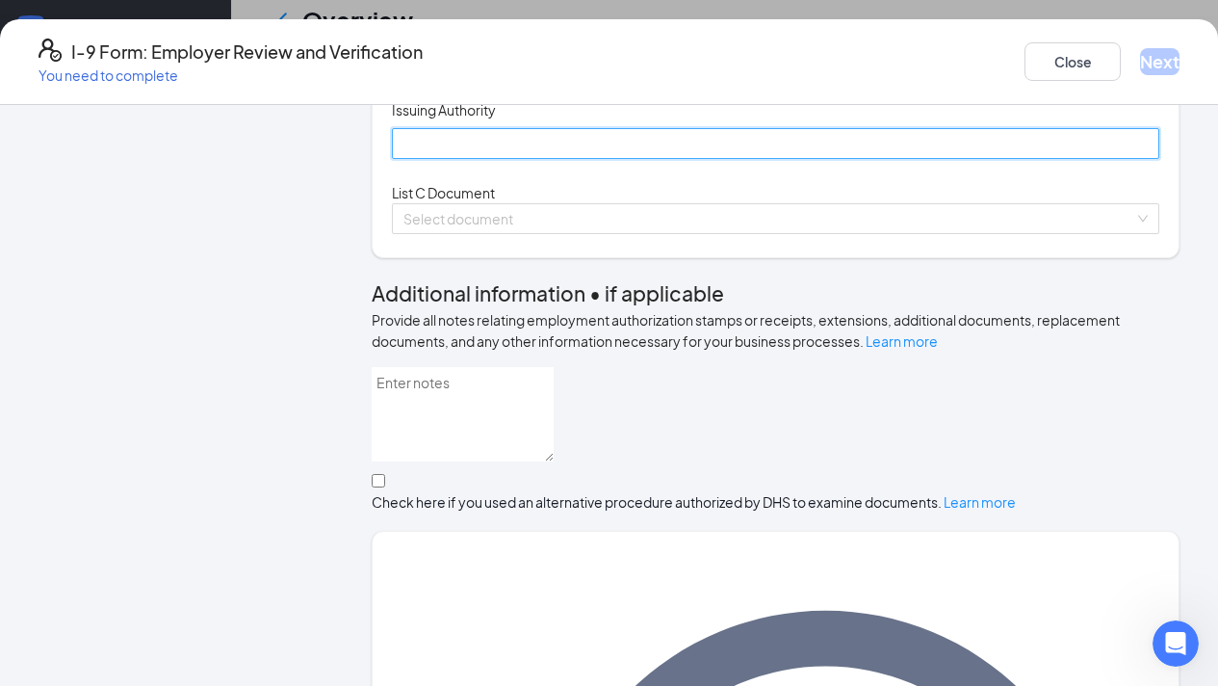
click at [467, 159] on input "Issuing Authority" at bounding box center [775, 143] width 767 height 31
type input "c"
type input "[US_STATE]"
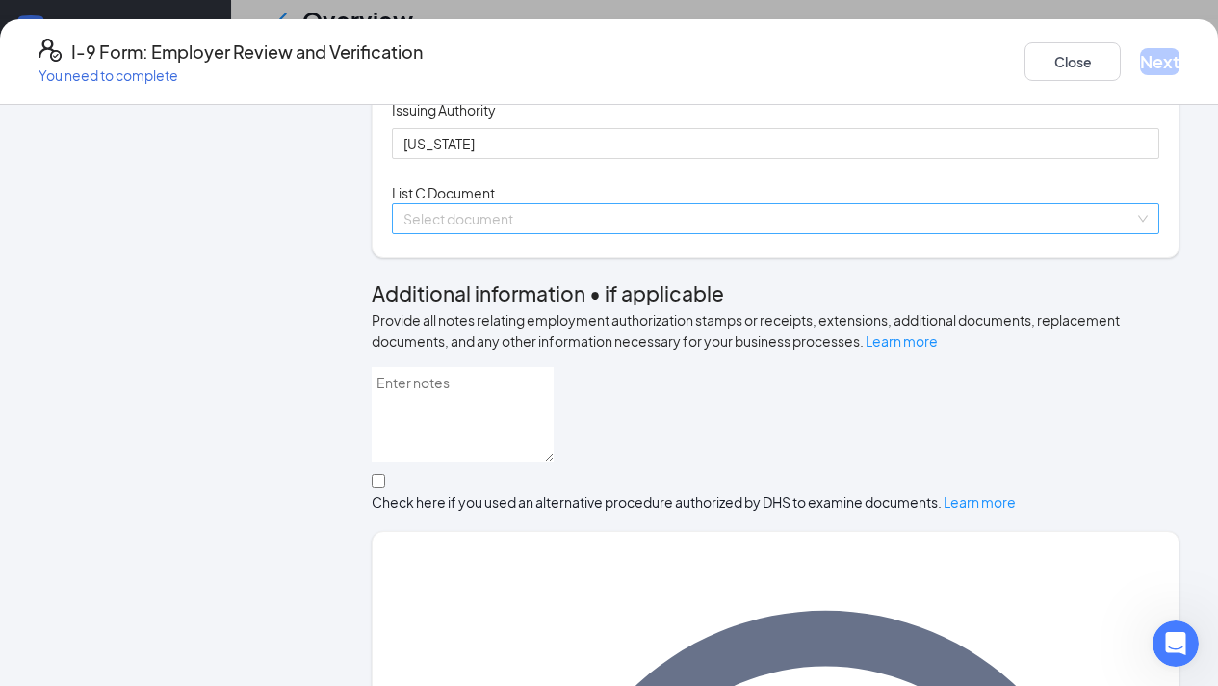
click at [447, 233] on input "search" at bounding box center [768, 218] width 731 height 29
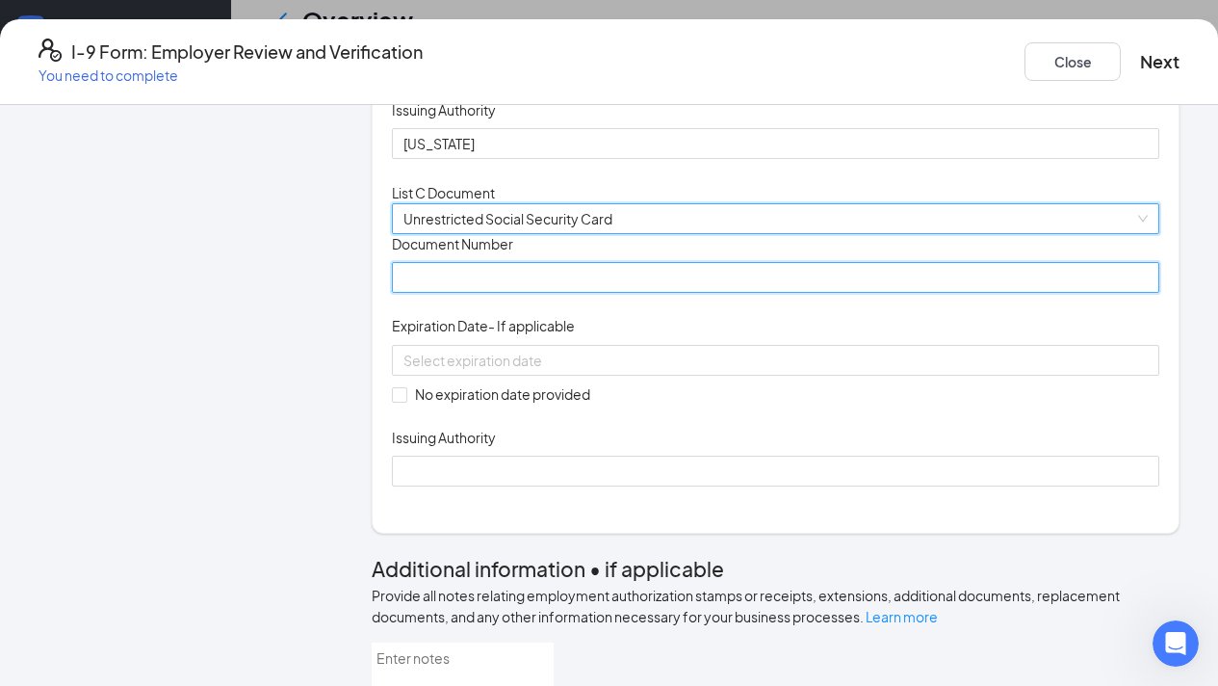
click at [471, 293] on input "Document Number" at bounding box center [775, 277] width 767 height 31
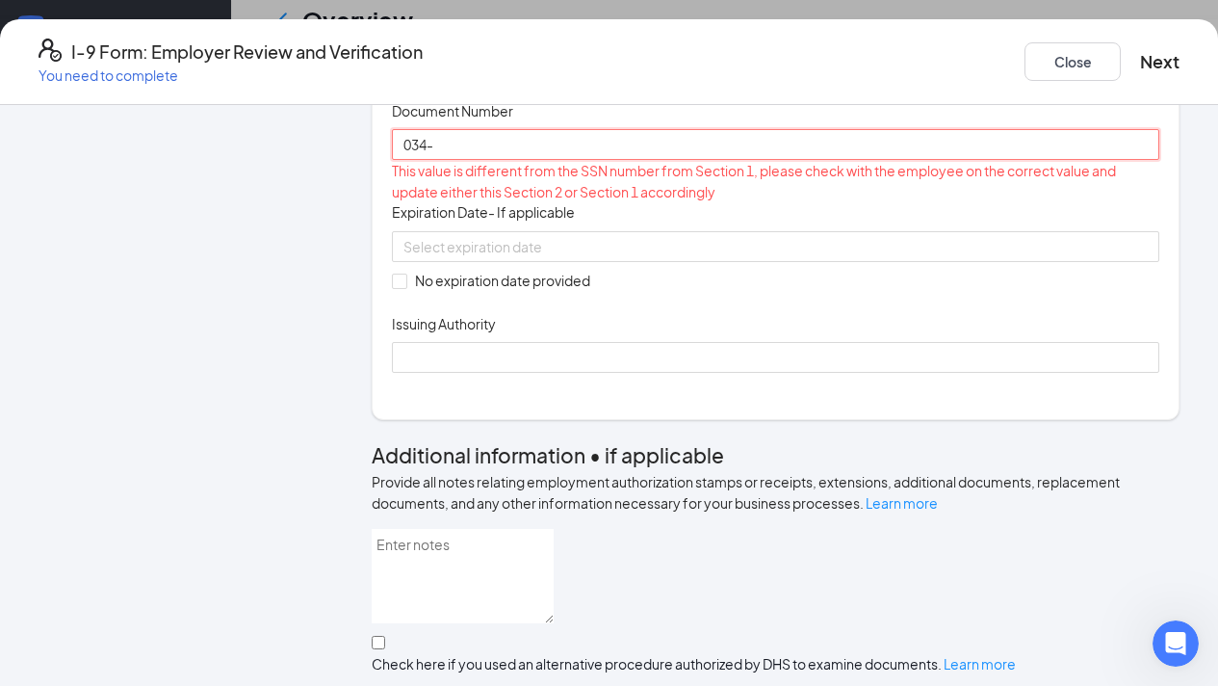
scroll to position [649, 0]
type input "034-"
click at [1025, 67] on button "Close" at bounding box center [1073, 61] width 96 height 39
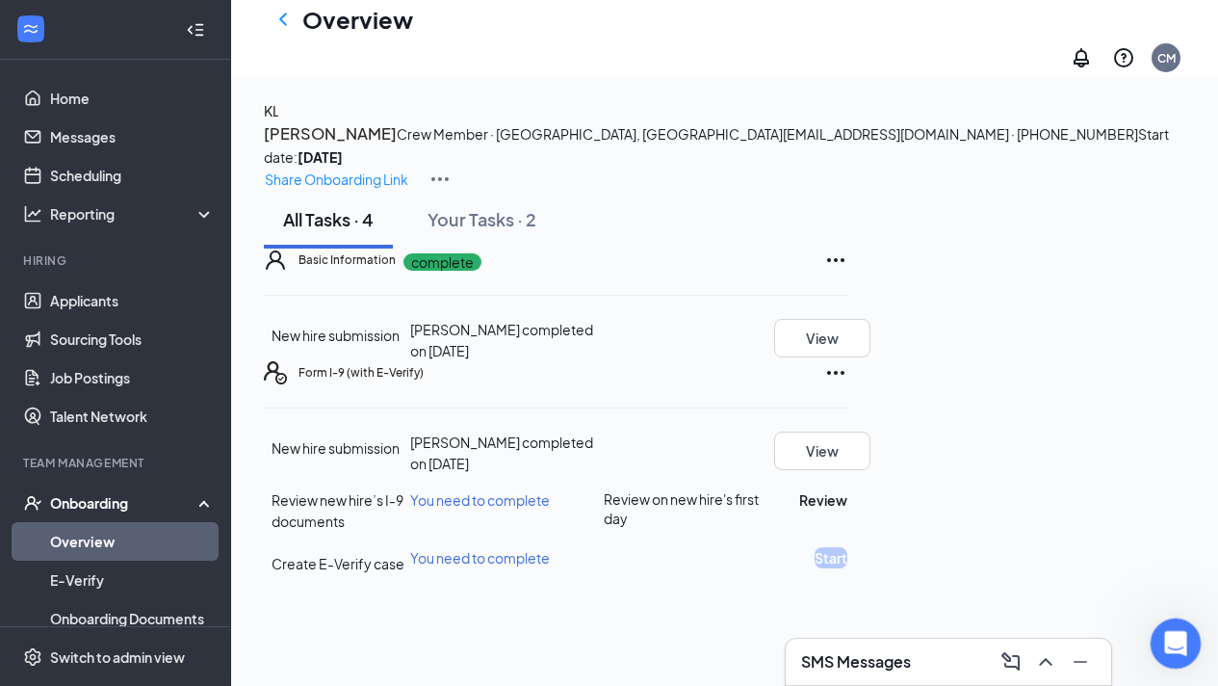
click at [1182, 632] on div "Open Intercom Messenger" at bounding box center [1173, 641] width 64 height 64
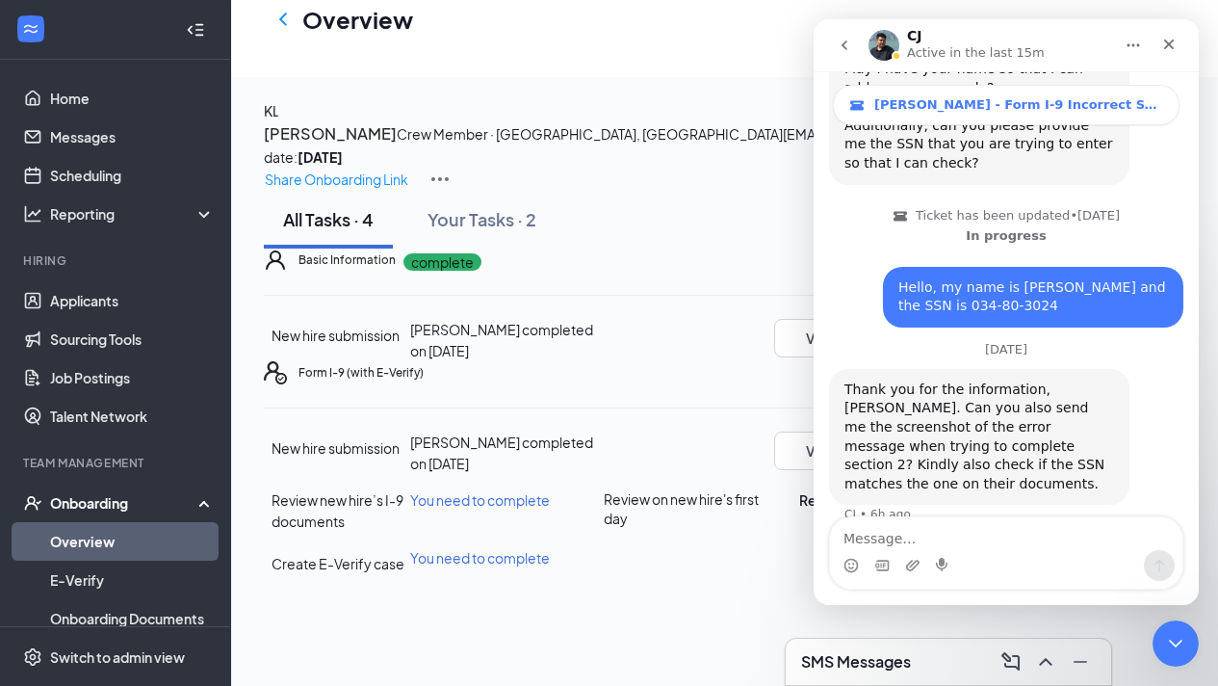
scroll to position [706, 0]
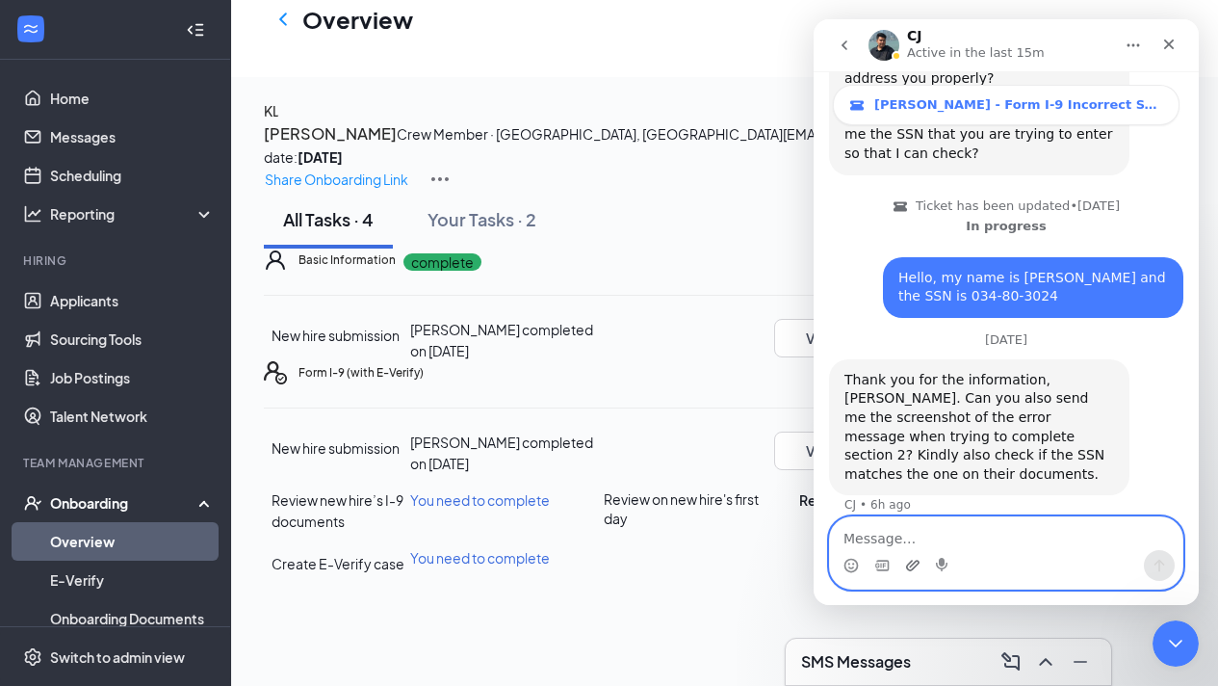
click at [906, 569] on icon "Upload attachment" at bounding box center [912, 565] width 15 height 15
click at [736, 498] on div "Form I-9 (with E-Verify) New hire submission [PERSON_NAME] completed on [DATE] …" at bounding box center [556, 467] width 584 height 213
click at [913, 560] on icon "Upload attachment" at bounding box center [912, 565] width 15 height 15
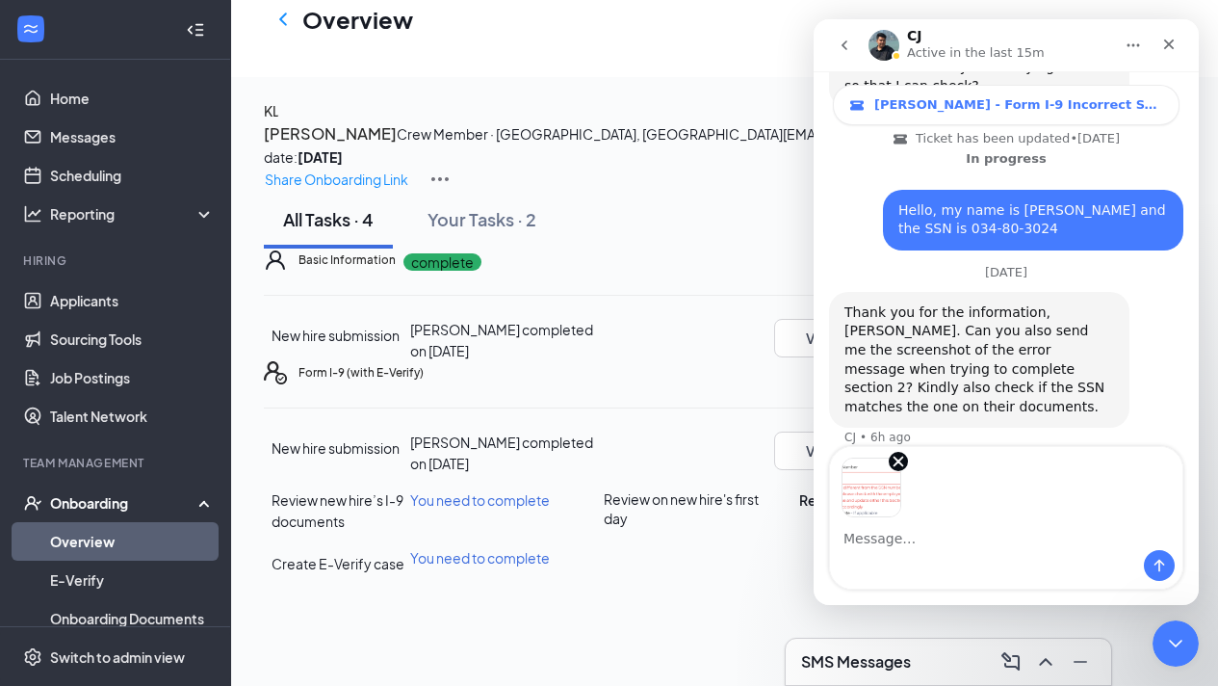
scroll to position [776, 0]
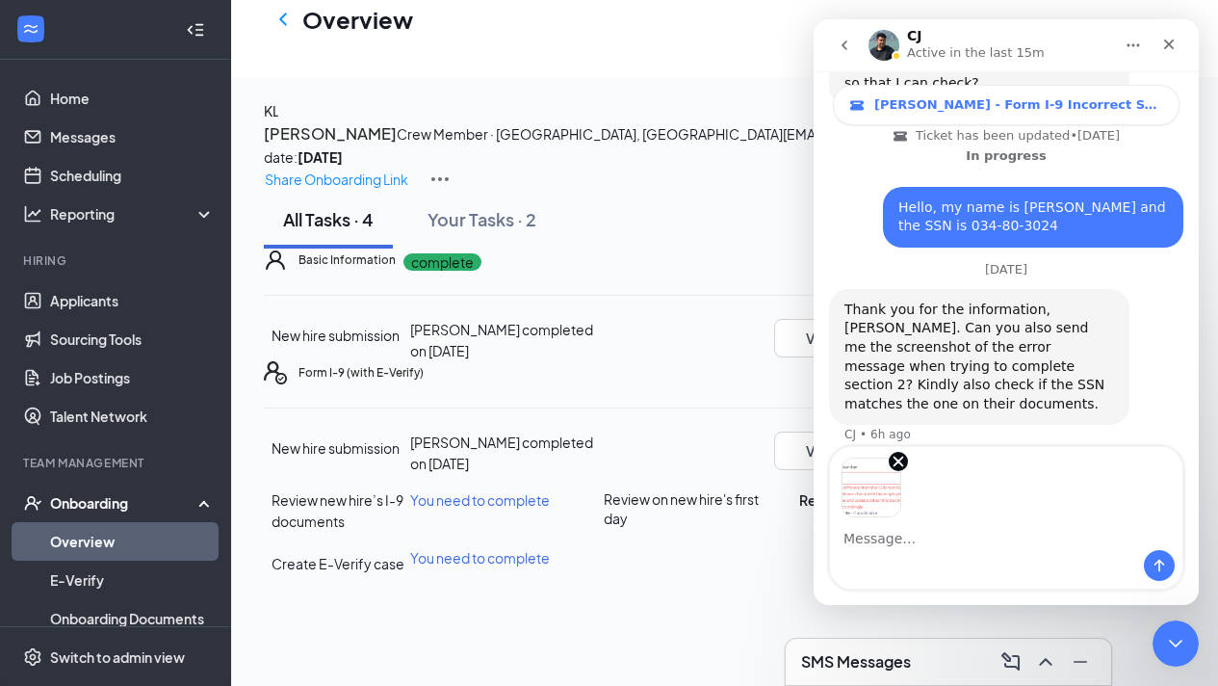
click at [869, 500] on img "Image previews" at bounding box center [872, 487] width 60 height 60
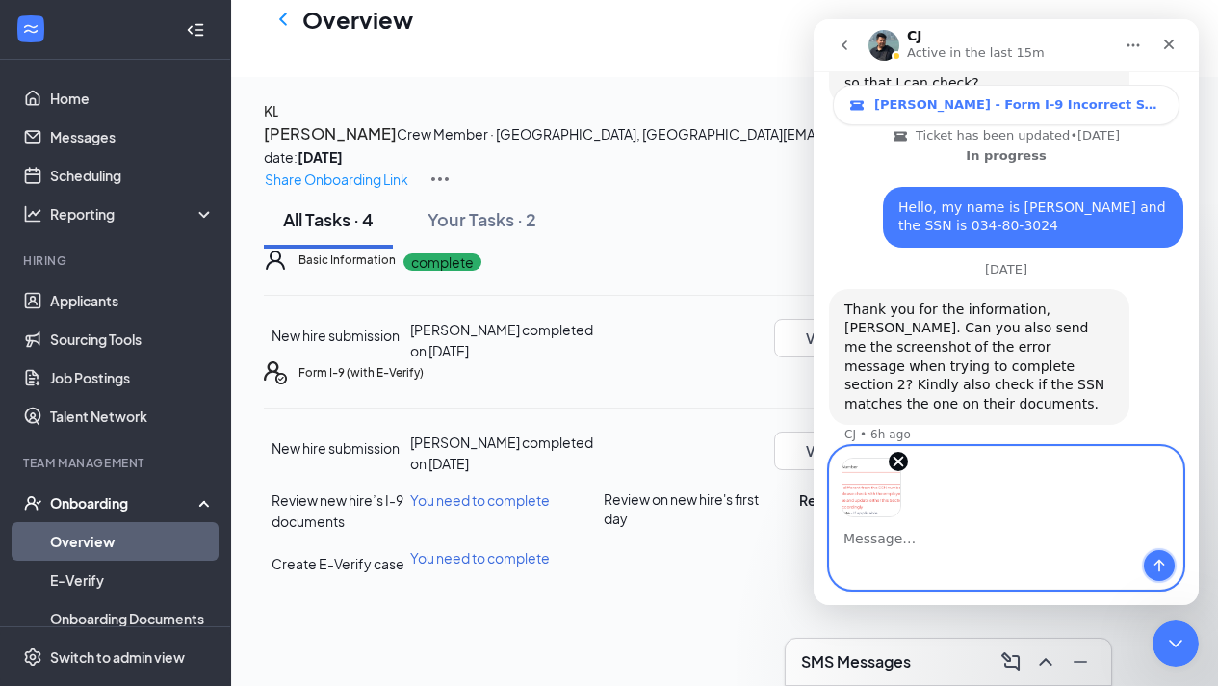
click at [1161, 563] on icon "Send a message…" at bounding box center [1159, 565] width 15 height 15
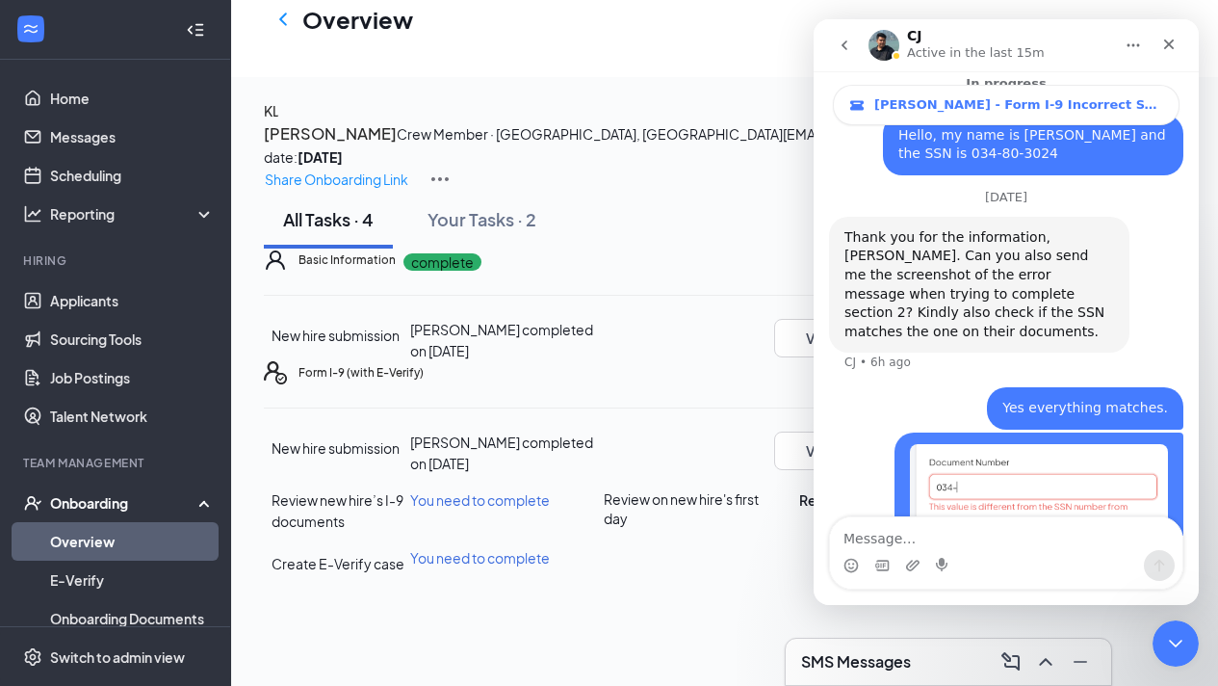
scroll to position [857, 0]
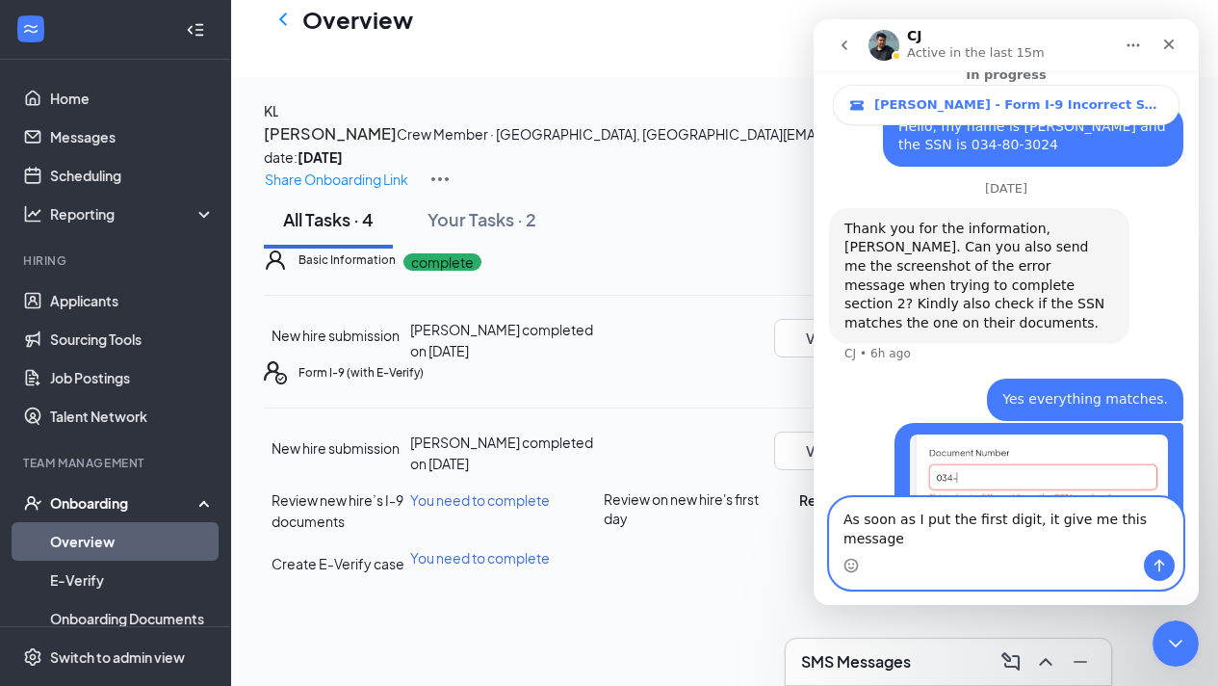
type textarea "As soon as I put the first digit, it give me this message."
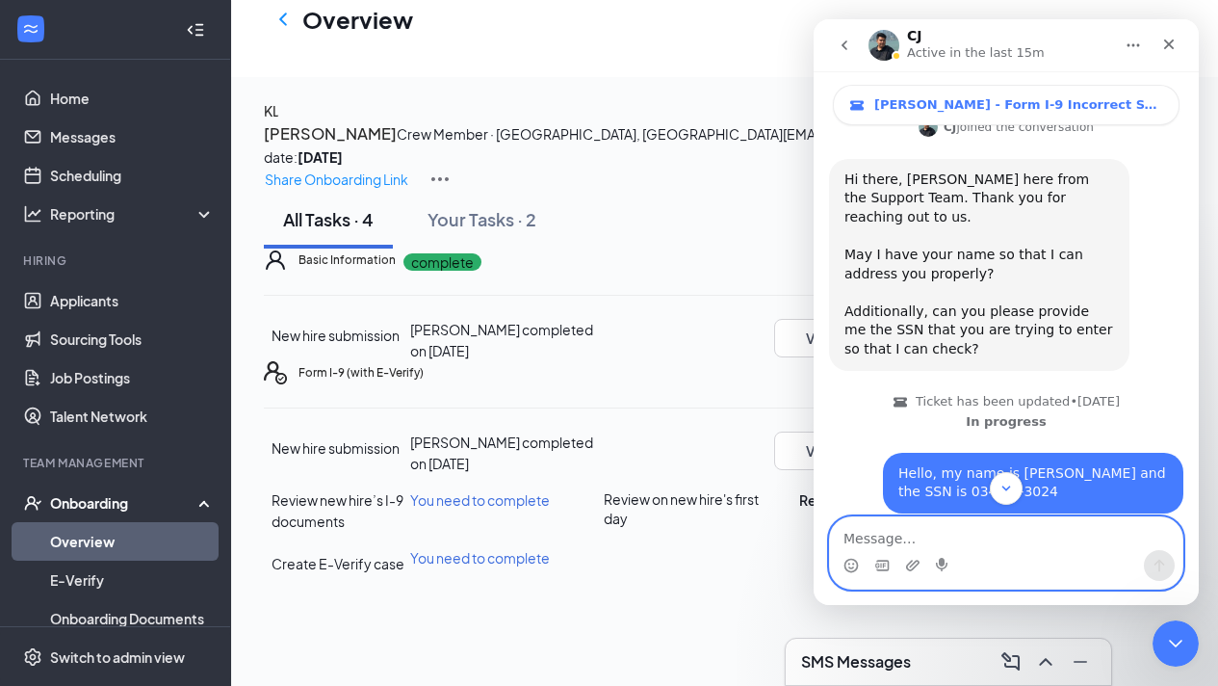
scroll to position [920, 0]
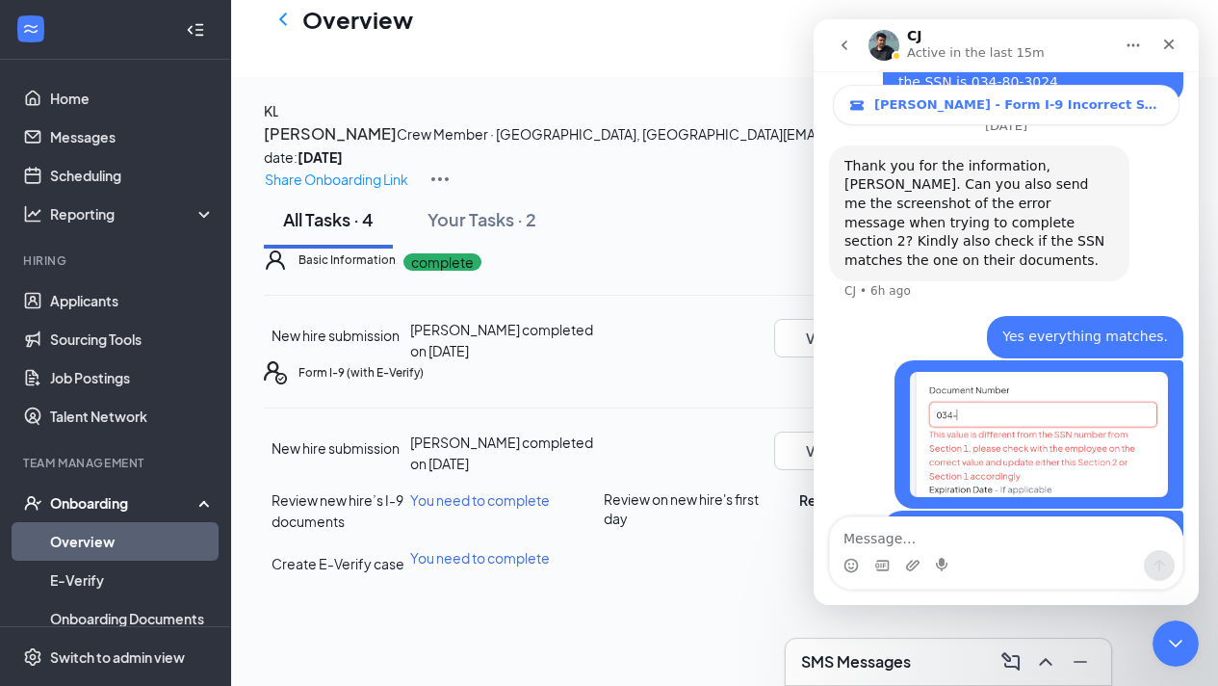
click at [725, 279] on div "Basic Information complete New hire submission [PERSON_NAME] completed on [DATE…" at bounding box center [556, 410] width 584 height 325
